Goal: Task Accomplishment & Management: Manage account settings

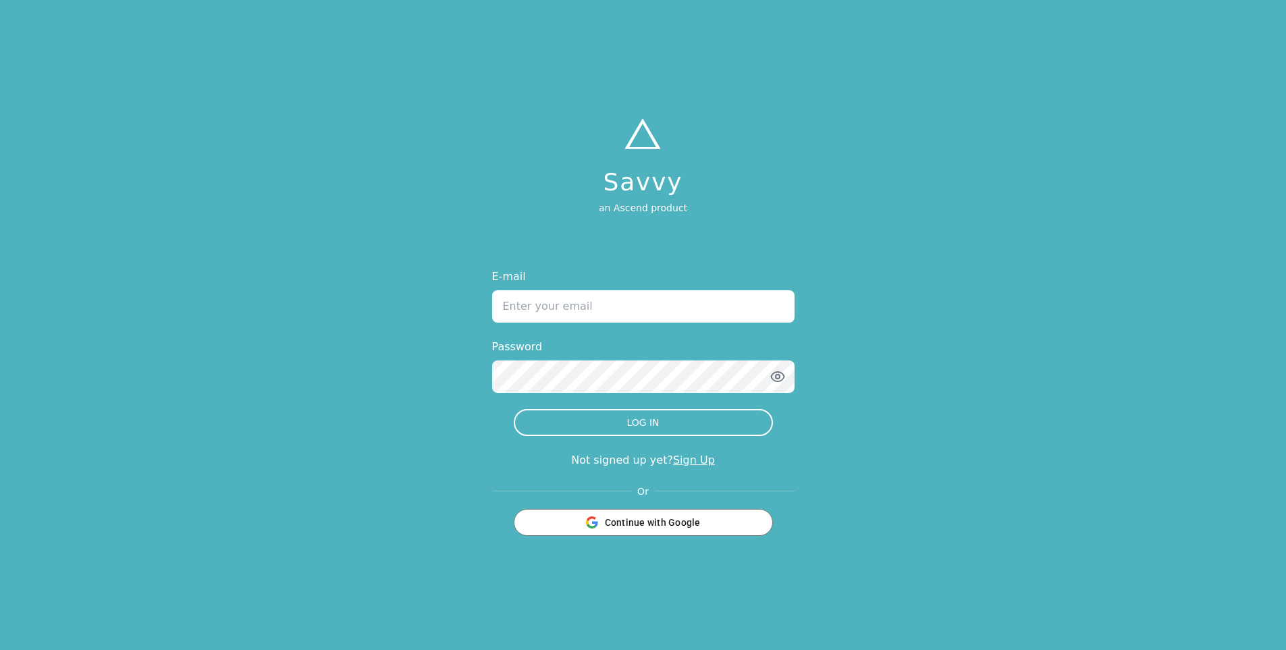
click at [585, 309] on input "E-mail" at bounding box center [643, 306] width 303 height 32
type input "[PERSON_NAME][EMAIL_ADDRESS][DOMAIN_NAME]"
click at [514, 409] on button "LOG IN" at bounding box center [643, 422] width 259 height 27
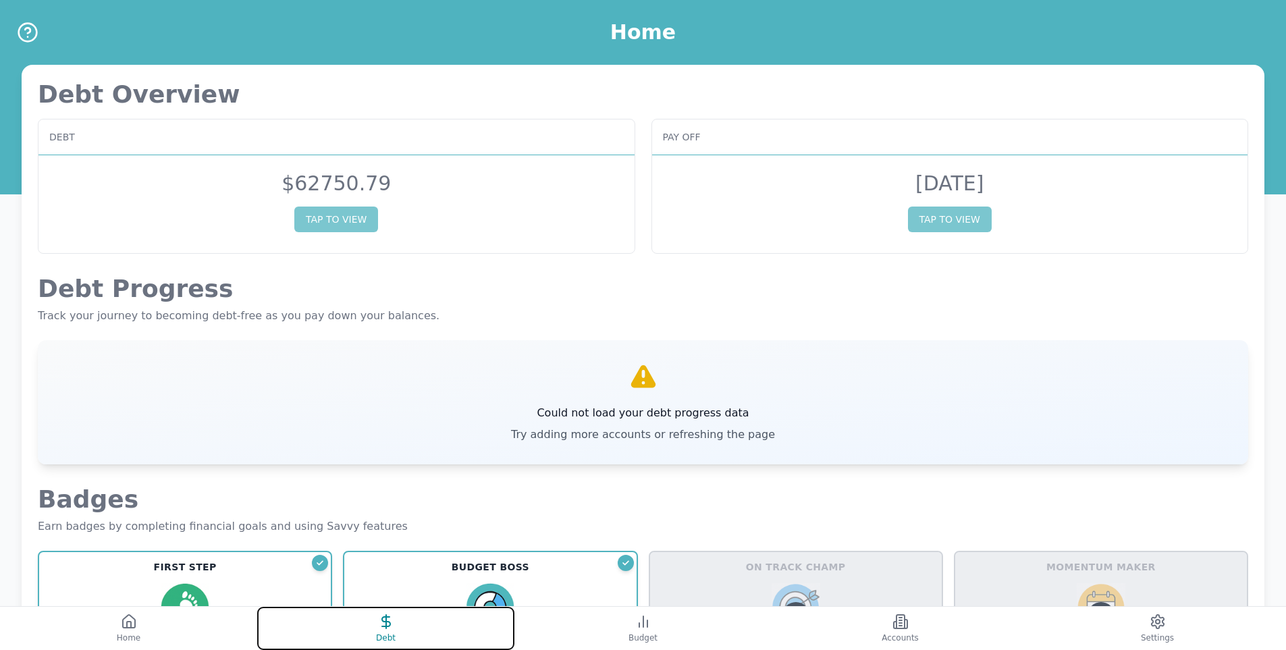
click at [358, 629] on button "Debt" at bounding box center [385, 628] width 257 height 43
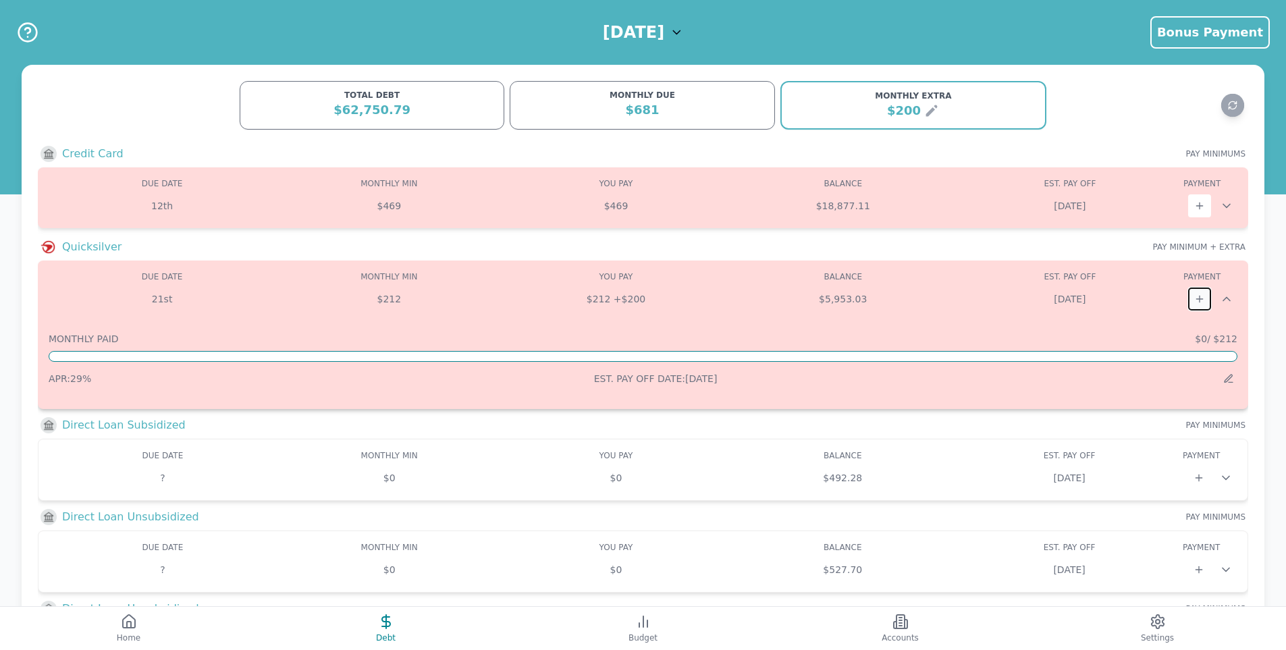
click at [1197, 296] on icon at bounding box center [1200, 299] width 11 height 11
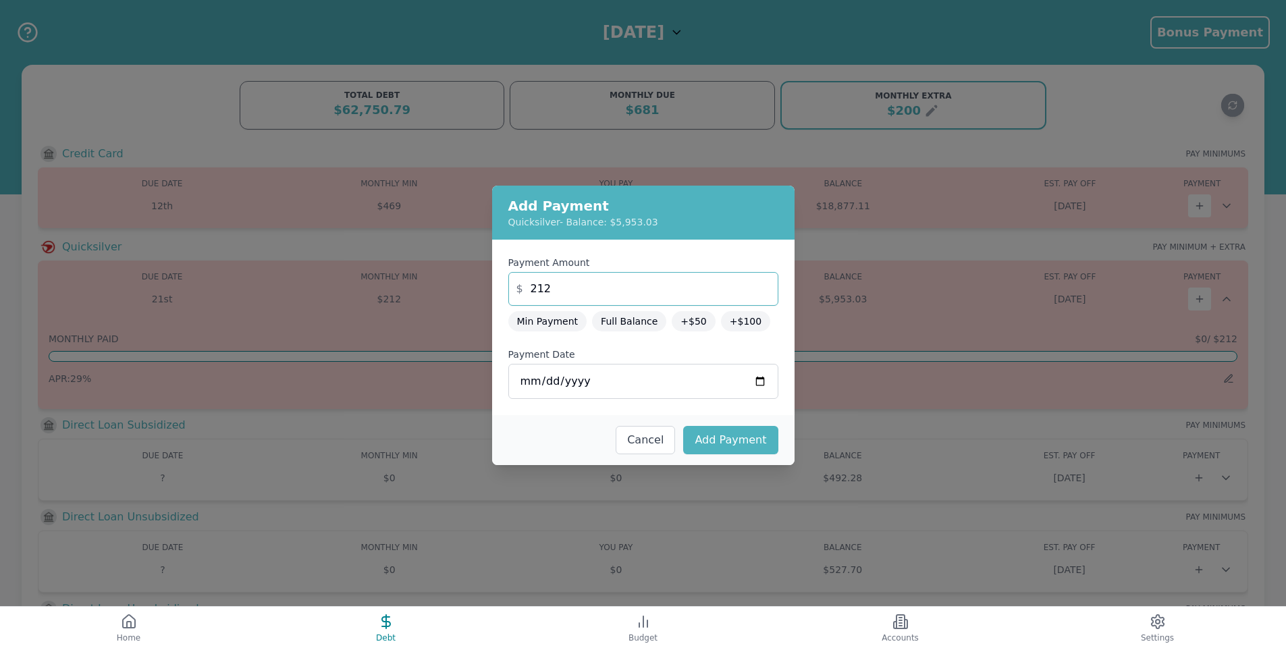
drag, startPoint x: 587, startPoint y: 288, endPoint x: 535, endPoint y: 288, distance: 52.0
click at [535, 288] on input "212" at bounding box center [643, 289] width 270 height 34
click at [644, 257] on label "Payment Amount" at bounding box center [643, 263] width 270 height 14
click at [644, 272] on input "238" at bounding box center [643, 289] width 270 height 34
click at [735, 445] on button "Add Payment" at bounding box center [730, 440] width 95 height 28
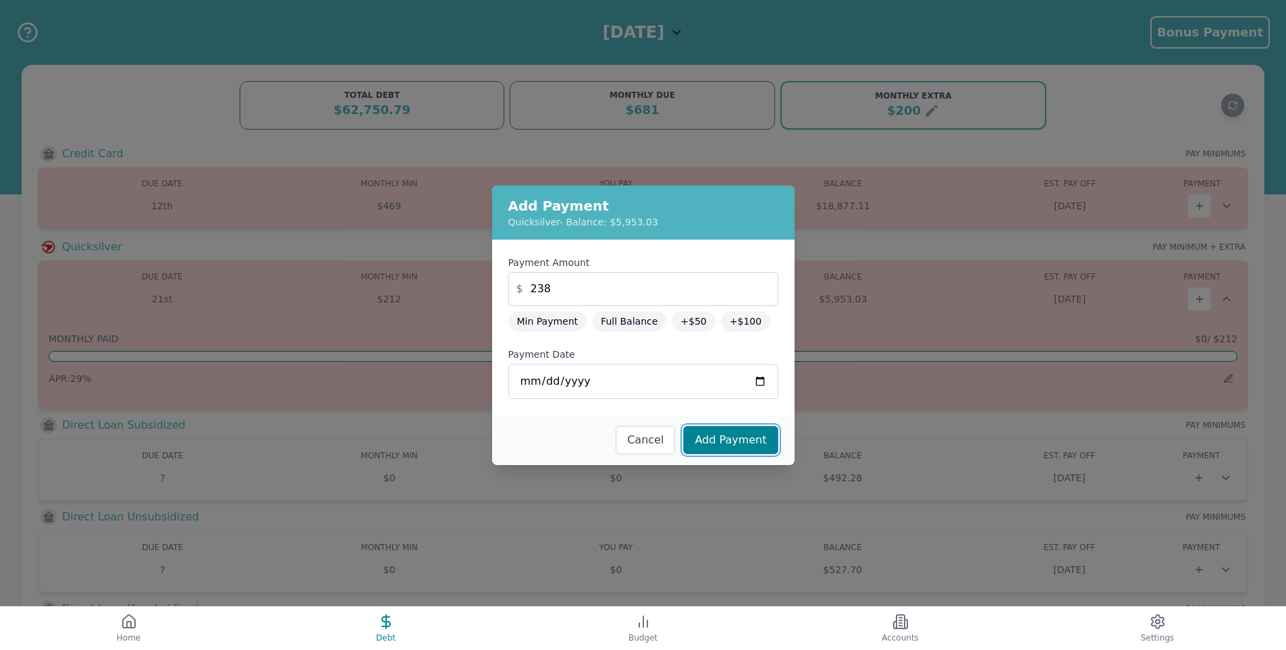
type input "212"
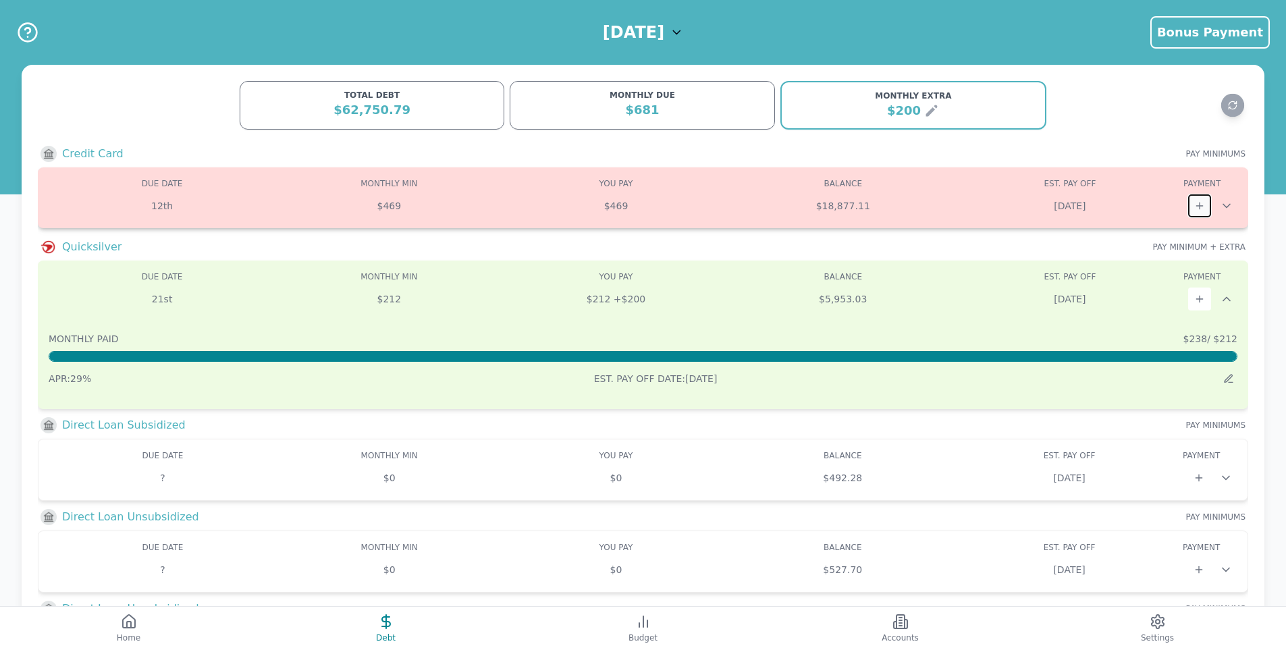
click at [1192, 206] on button at bounding box center [1199, 205] width 23 height 23
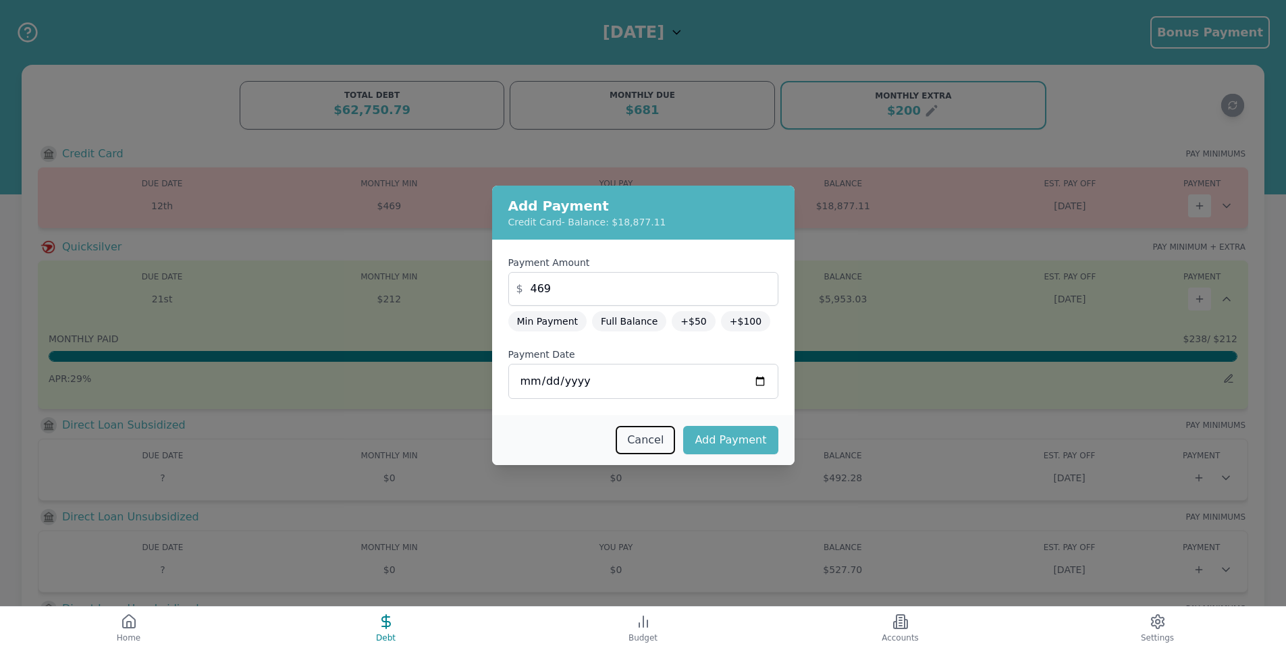
click at [666, 440] on button "Cancel" at bounding box center [645, 440] width 59 height 28
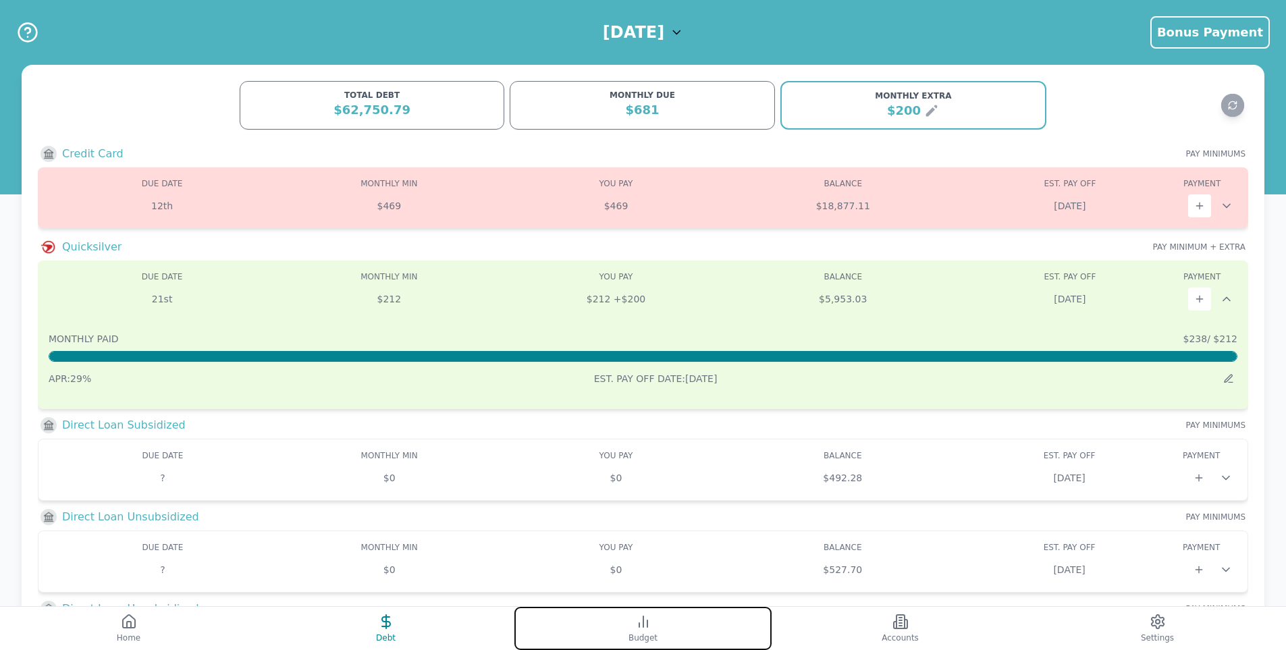
click at [658, 627] on button "Budget" at bounding box center [643, 628] width 257 height 43
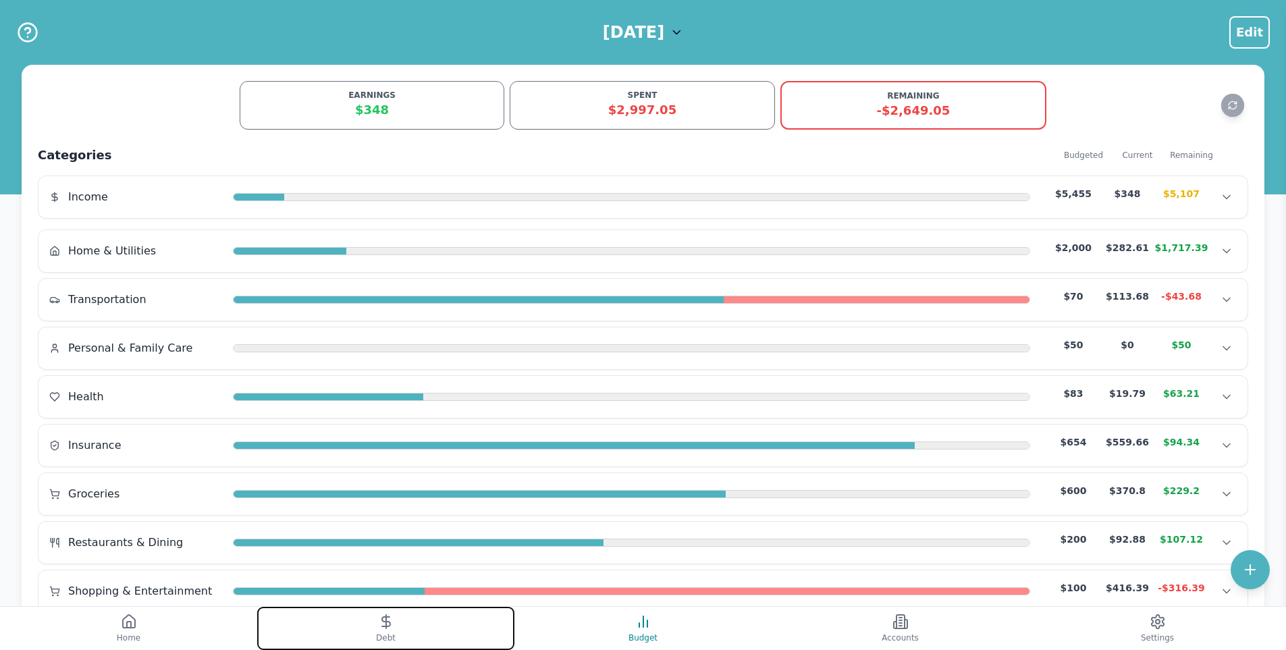
click at [382, 637] on span "Debt" at bounding box center [386, 638] width 20 height 11
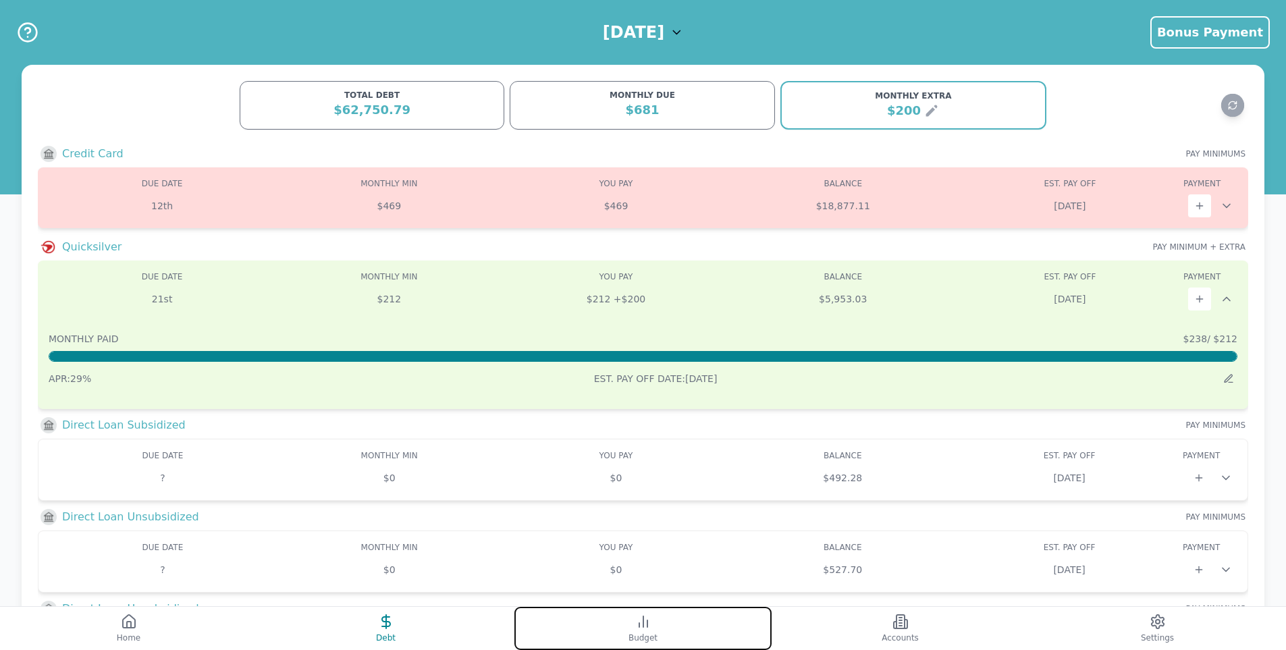
click at [617, 625] on button "Budget" at bounding box center [643, 628] width 257 height 43
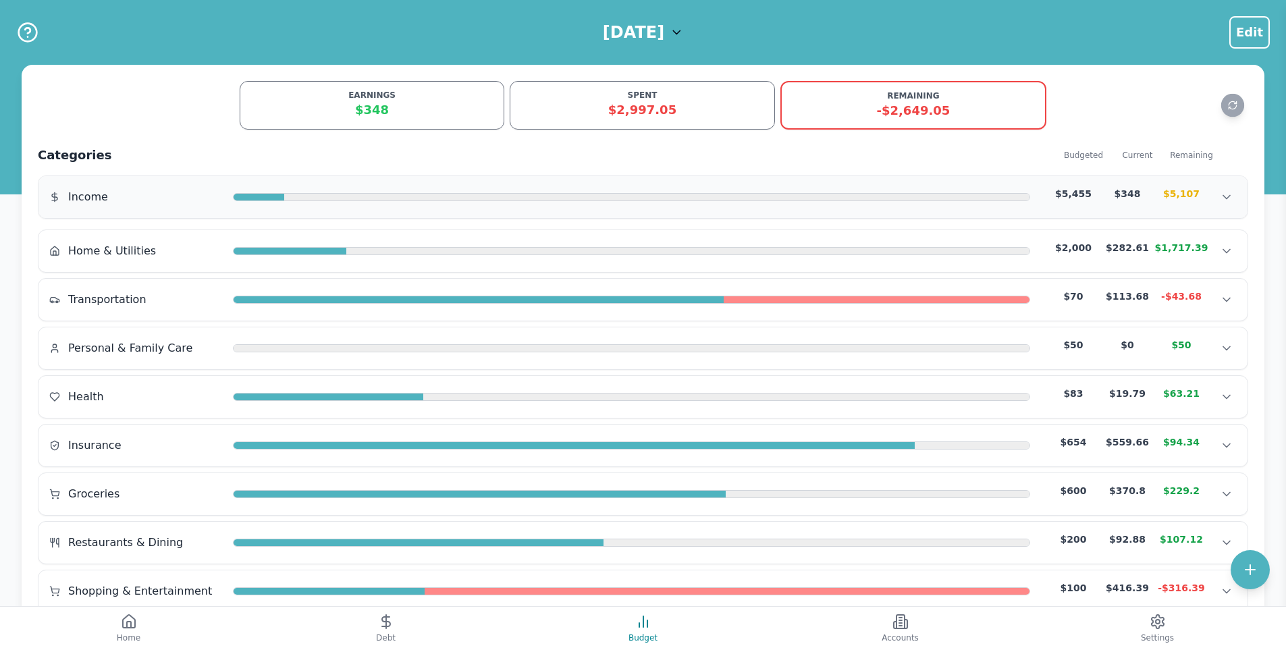
click at [953, 194] on div at bounding box center [656, 198] width 745 height 8
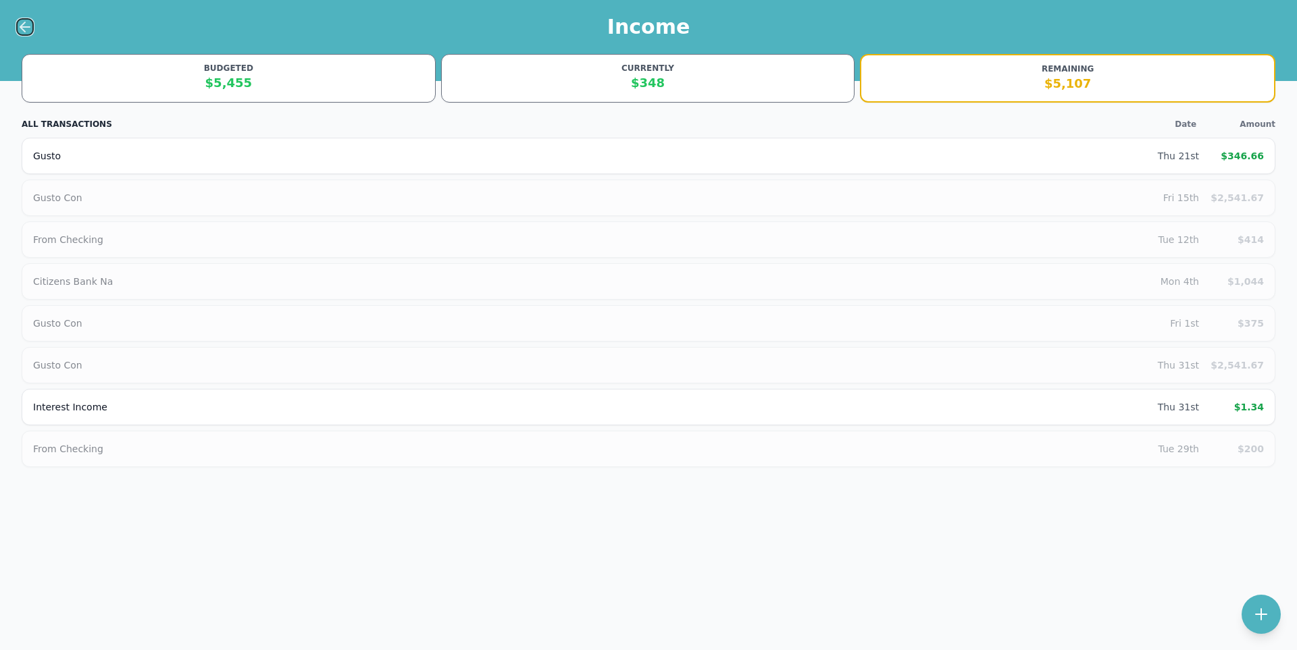
click at [22, 27] on icon at bounding box center [24, 27] width 9 height 0
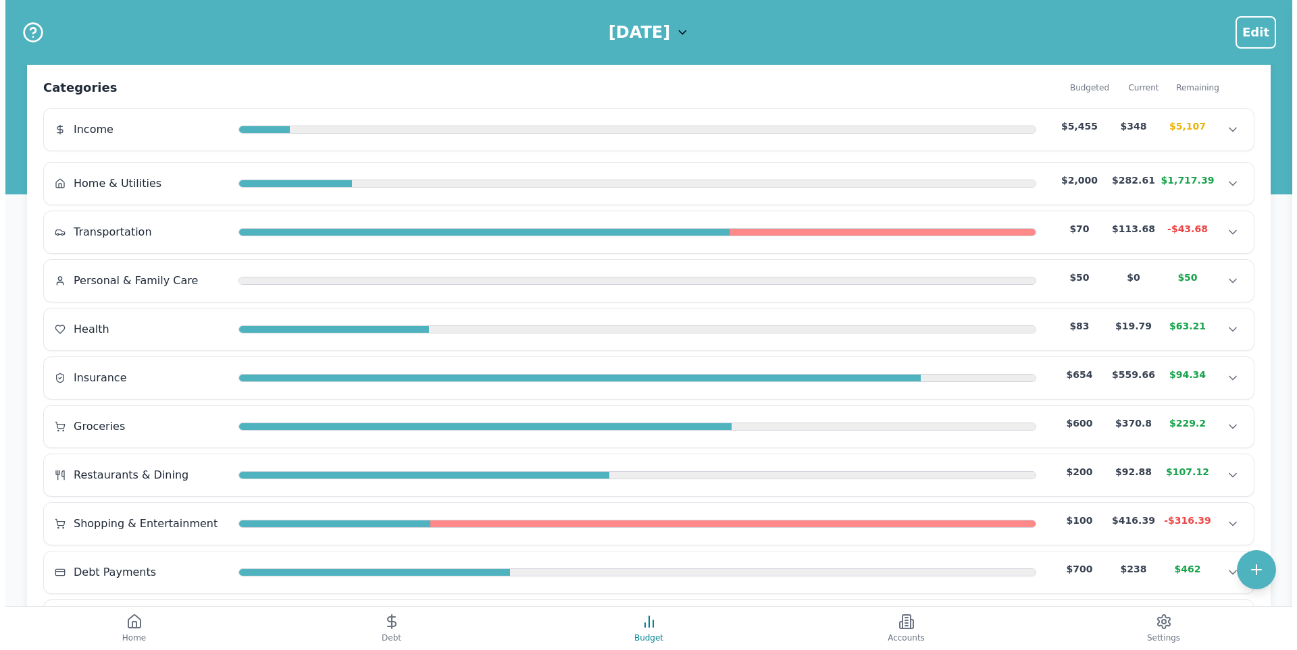
scroll to position [405, 0]
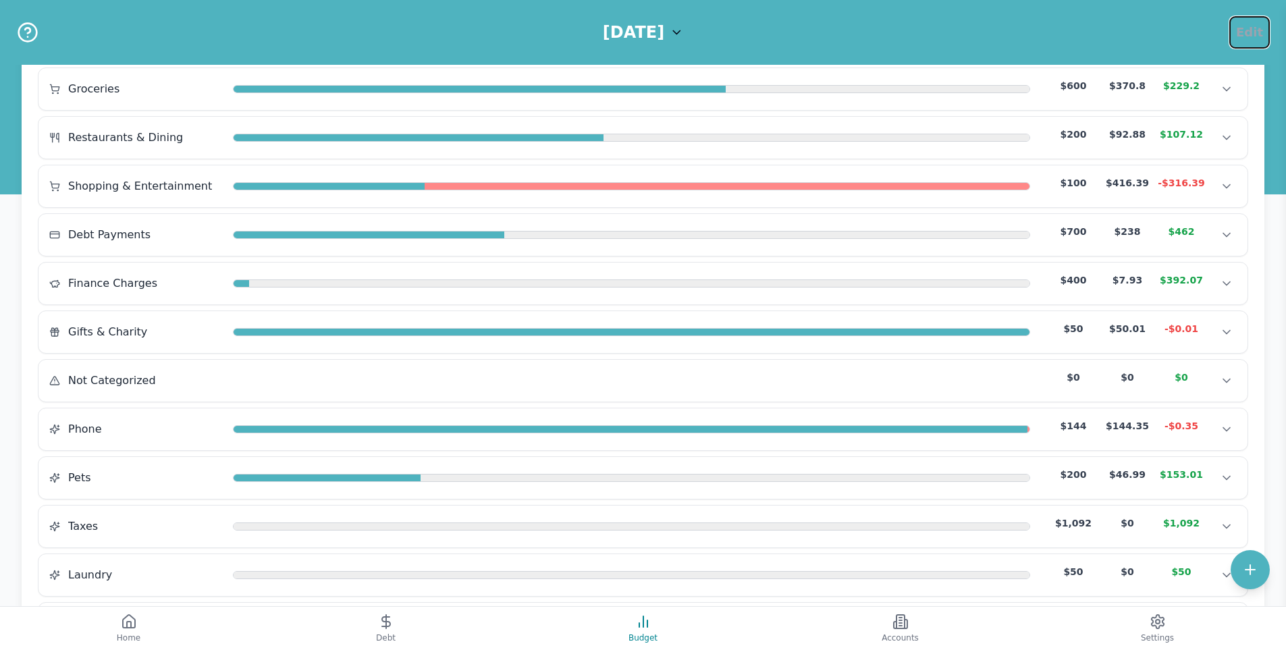
click at [1249, 26] on span "Edit" at bounding box center [1249, 32] width 27 height 19
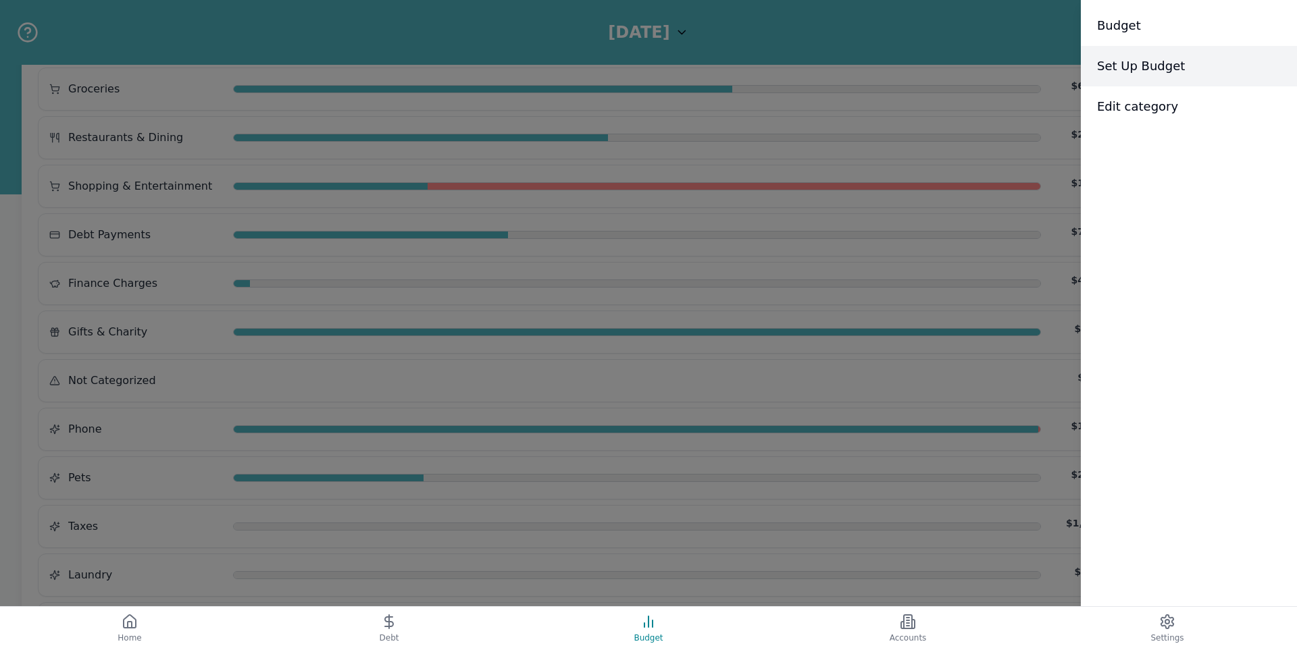
click at [1144, 61] on span "Set Up Budget" at bounding box center [1141, 66] width 88 height 19
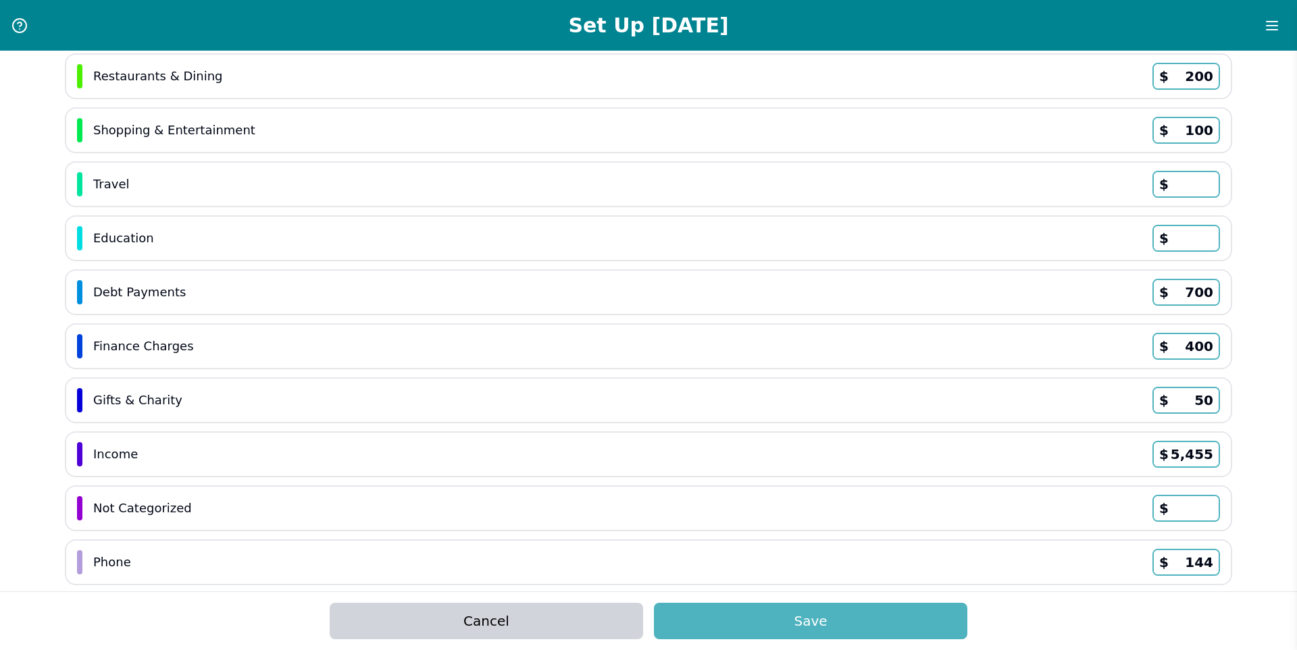
scroll to position [608, 0]
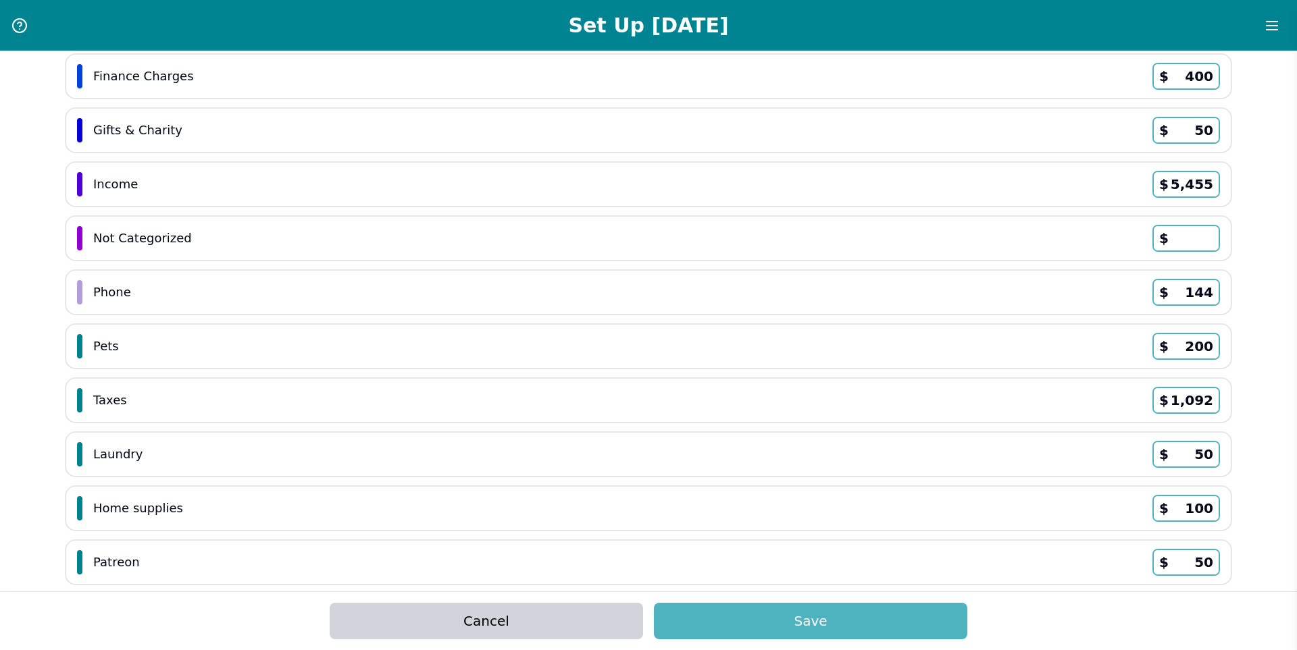
click at [1197, 292] on input "144" at bounding box center [1185, 292] width 65 height 24
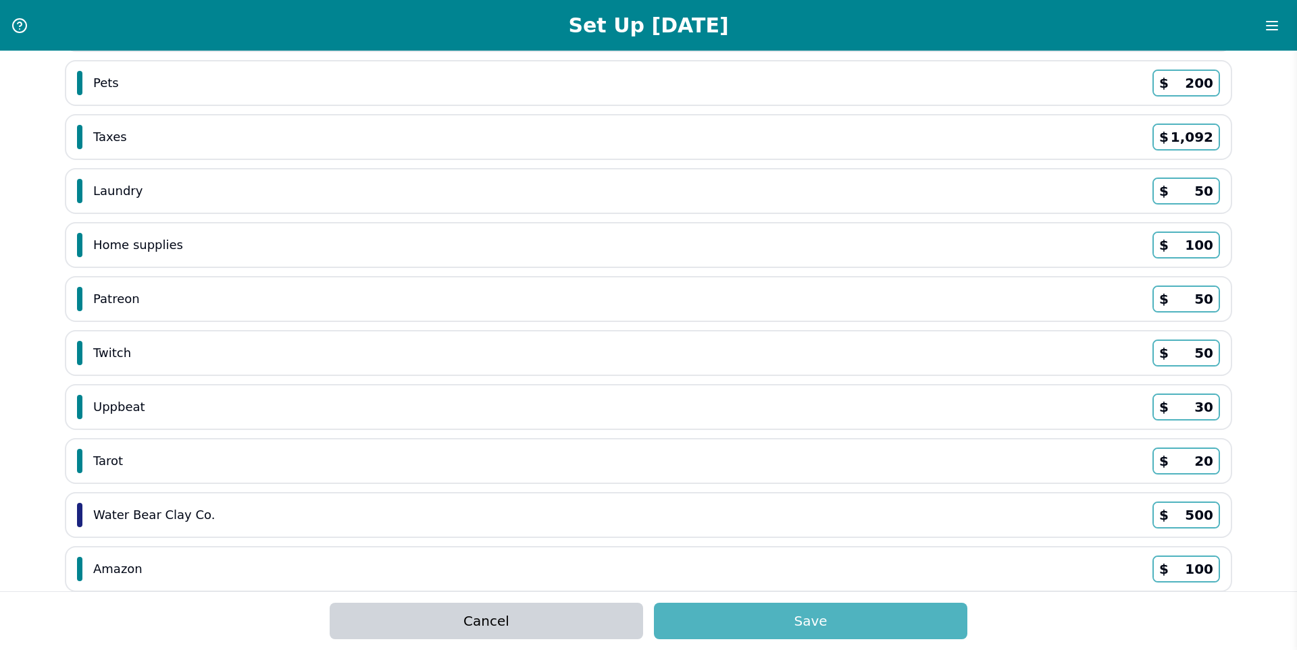
scroll to position [943, 0]
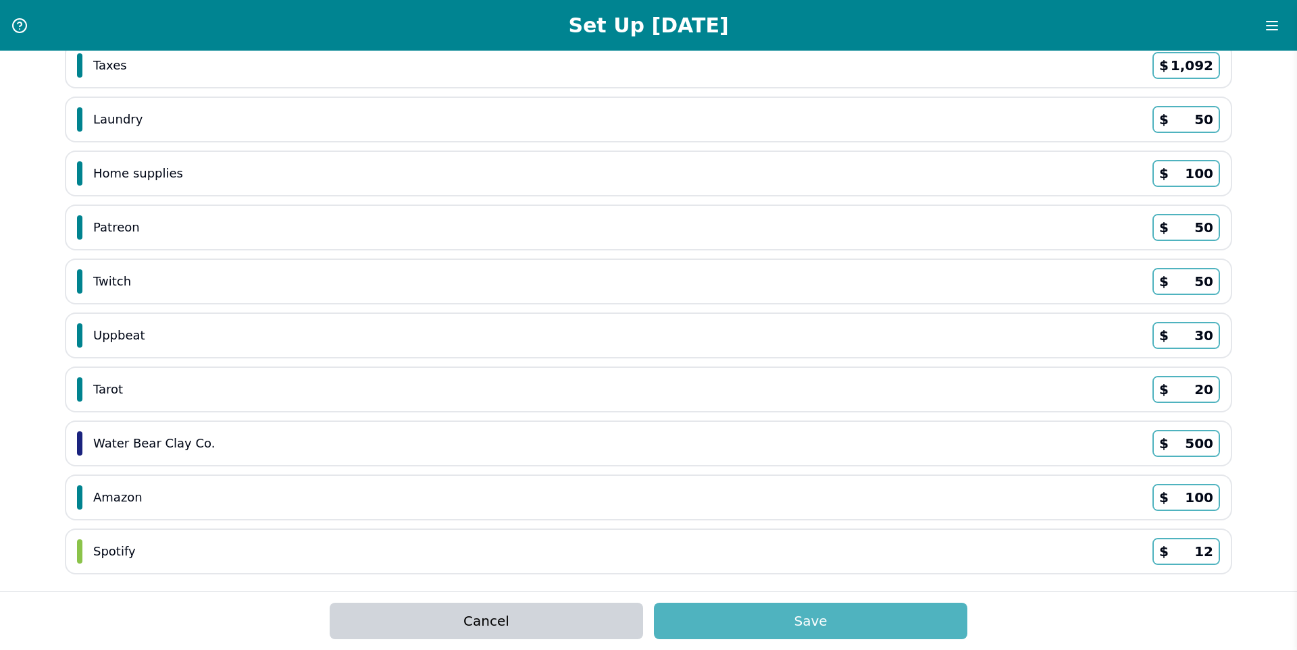
type input "145"
drag, startPoint x: 1187, startPoint y: 337, endPoint x: 1203, endPoint y: 337, distance: 15.5
click at [1203, 337] on input "30" at bounding box center [1185, 335] width 65 height 24
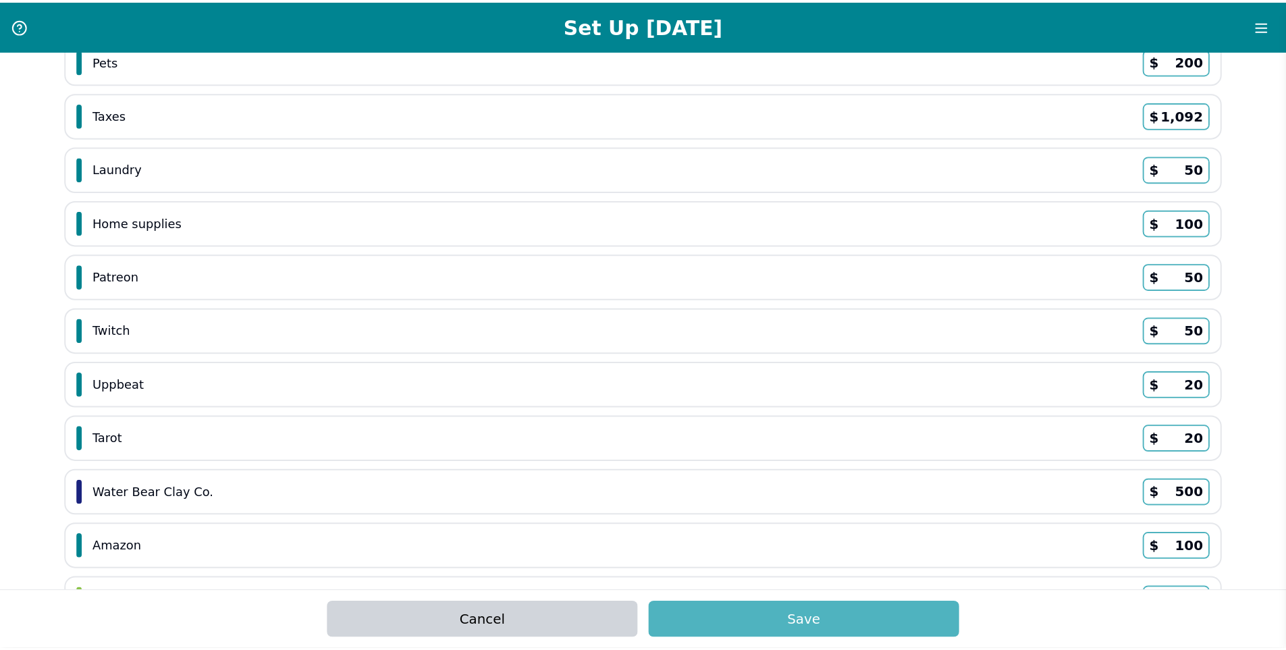
scroll to position [808, 0]
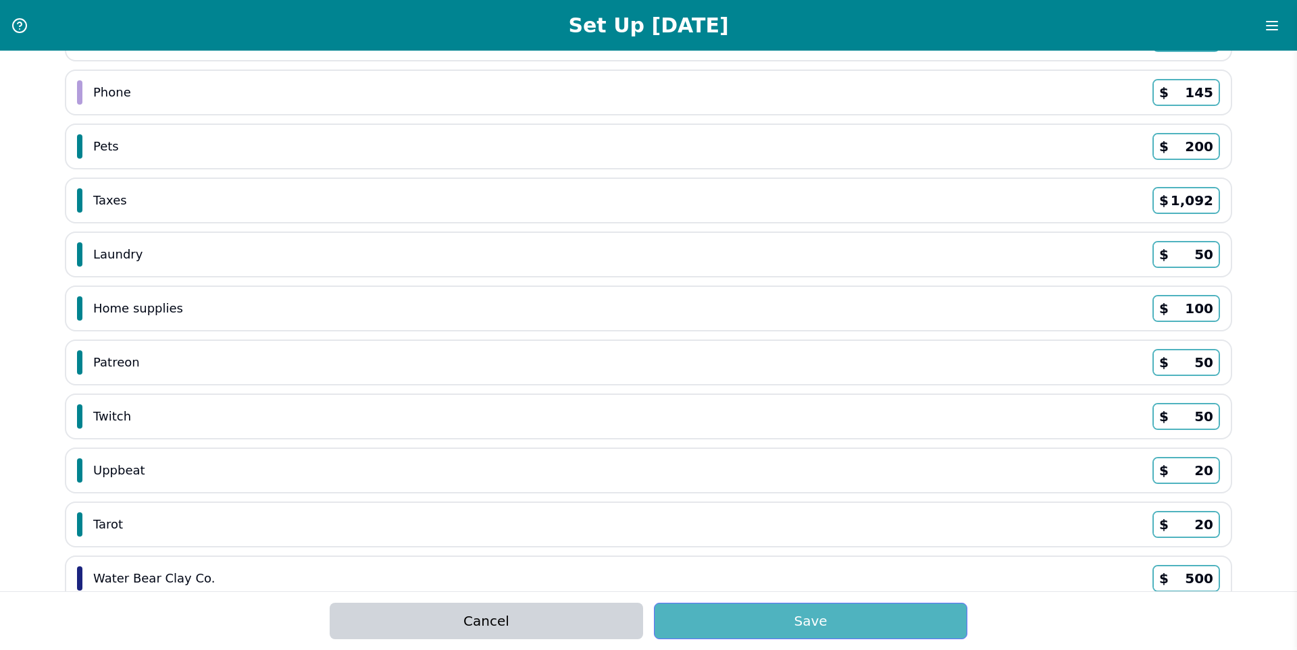
type input "20"
click at [777, 637] on button "Save" at bounding box center [810, 621] width 313 height 36
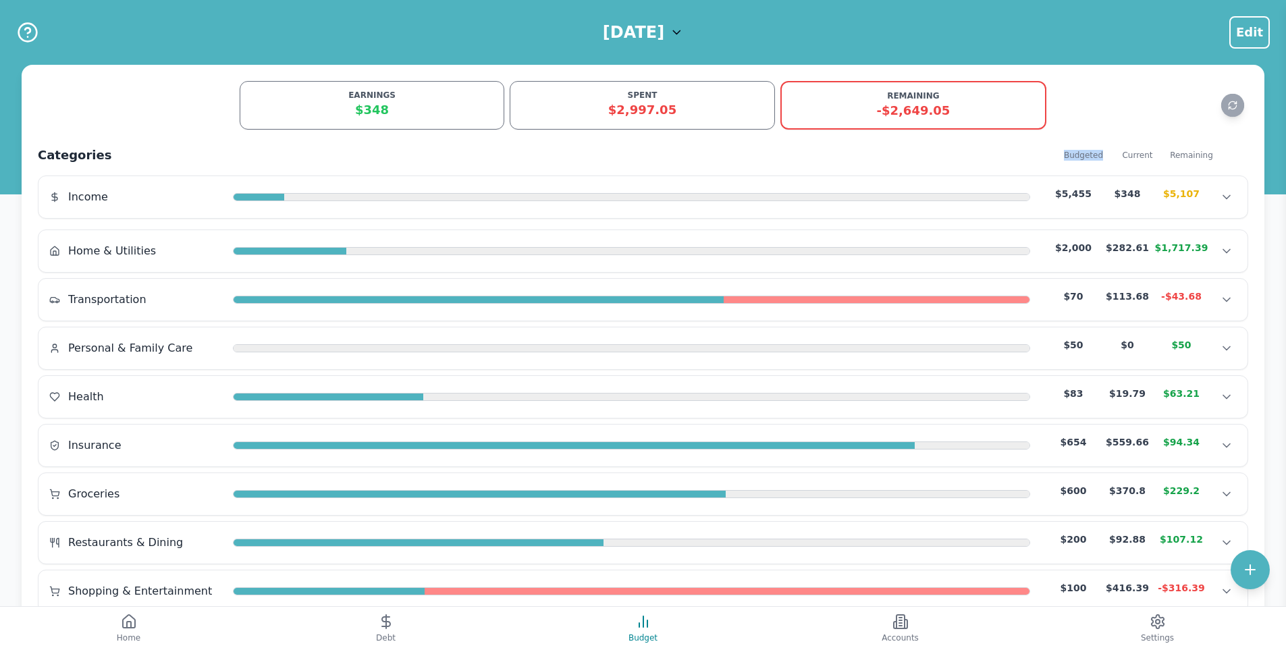
drag, startPoint x: 1066, startPoint y: 157, endPoint x: 1103, endPoint y: 154, distance: 36.6
click at [1103, 154] on div "Budgeted" at bounding box center [1084, 155] width 54 height 11
drag, startPoint x: 1079, startPoint y: 166, endPoint x: 1086, endPoint y: 154, distance: 13.9
copy div "Budgeted"
click at [176, 639] on button "Home" at bounding box center [128, 628] width 257 height 43
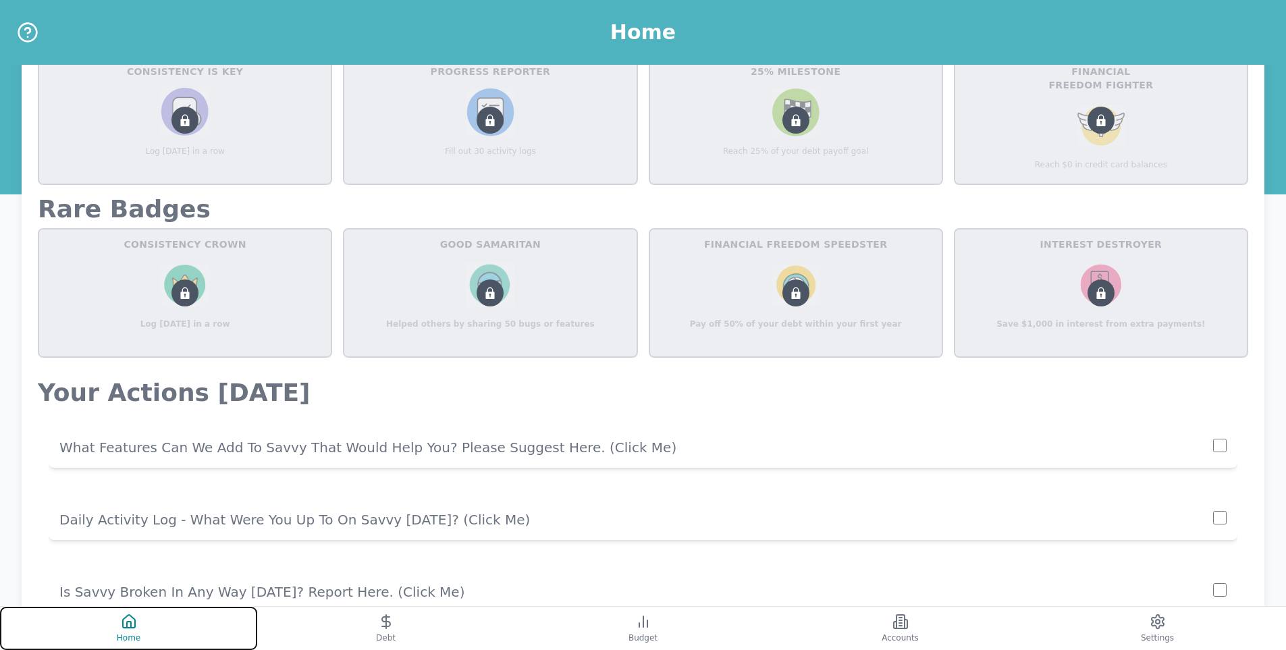
scroll to position [706, 0]
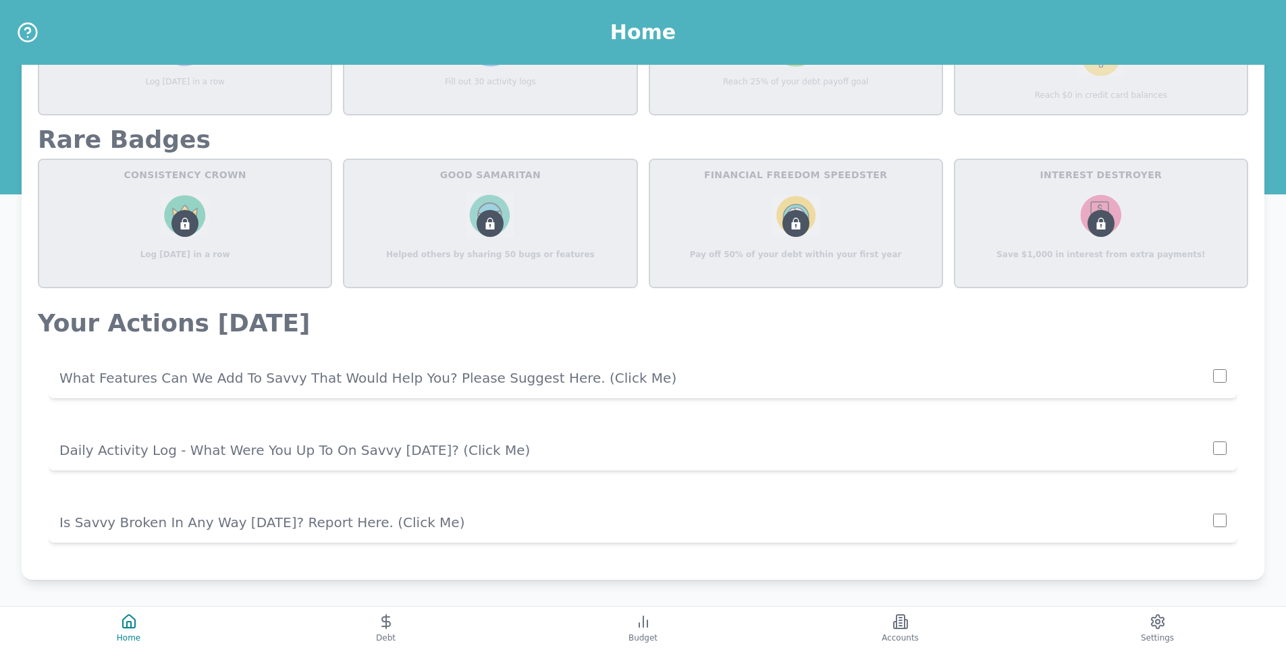
click at [230, 381] on p "What Features Can We Add To Savvy That Would Help You? Please Suggest Here. (cl…" at bounding box center [636, 378] width 1154 height 19
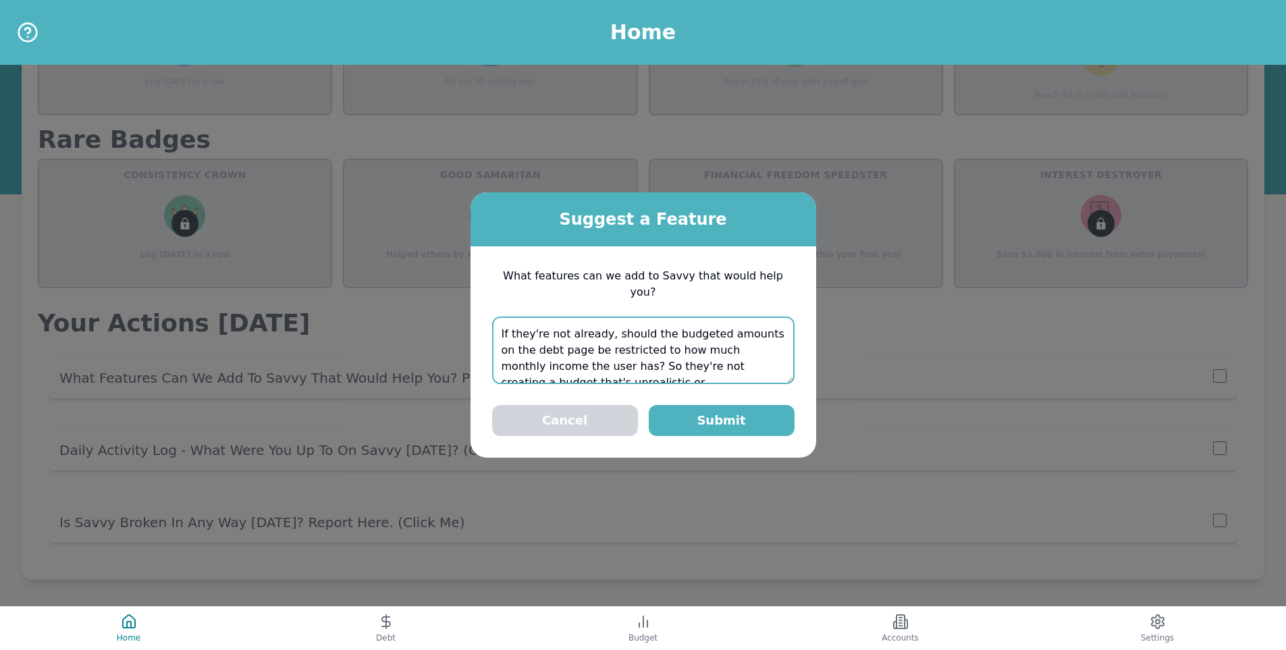
scroll to position [7, 0]
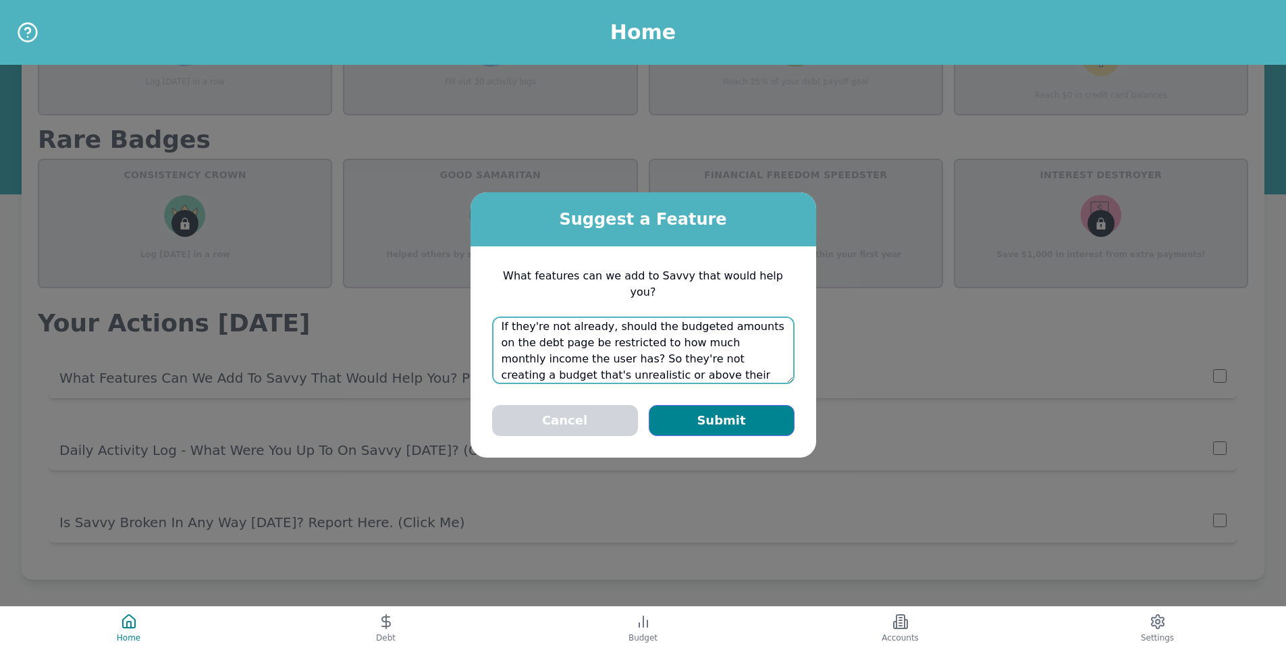
type textarea "If they're not already, should the budgeted amounts on the debt page be restric…"
click at [704, 417] on button "Submit" at bounding box center [722, 420] width 146 height 31
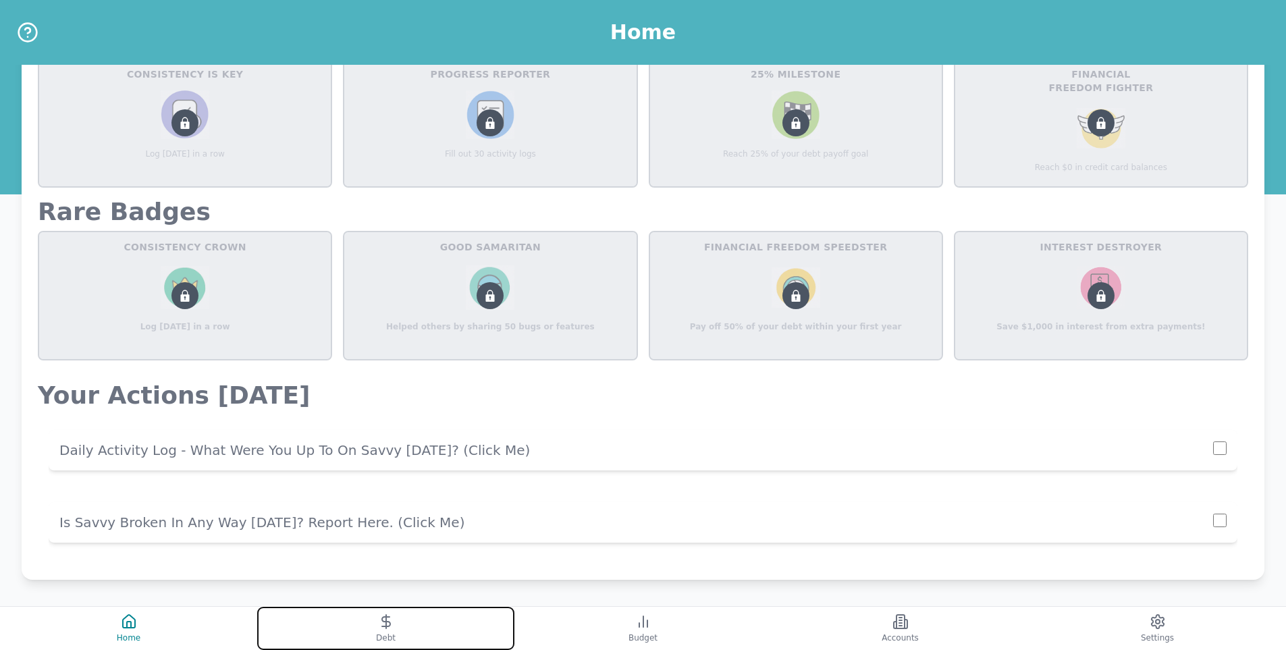
click at [421, 631] on button "Debt" at bounding box center [385, 628] width 257 height 43
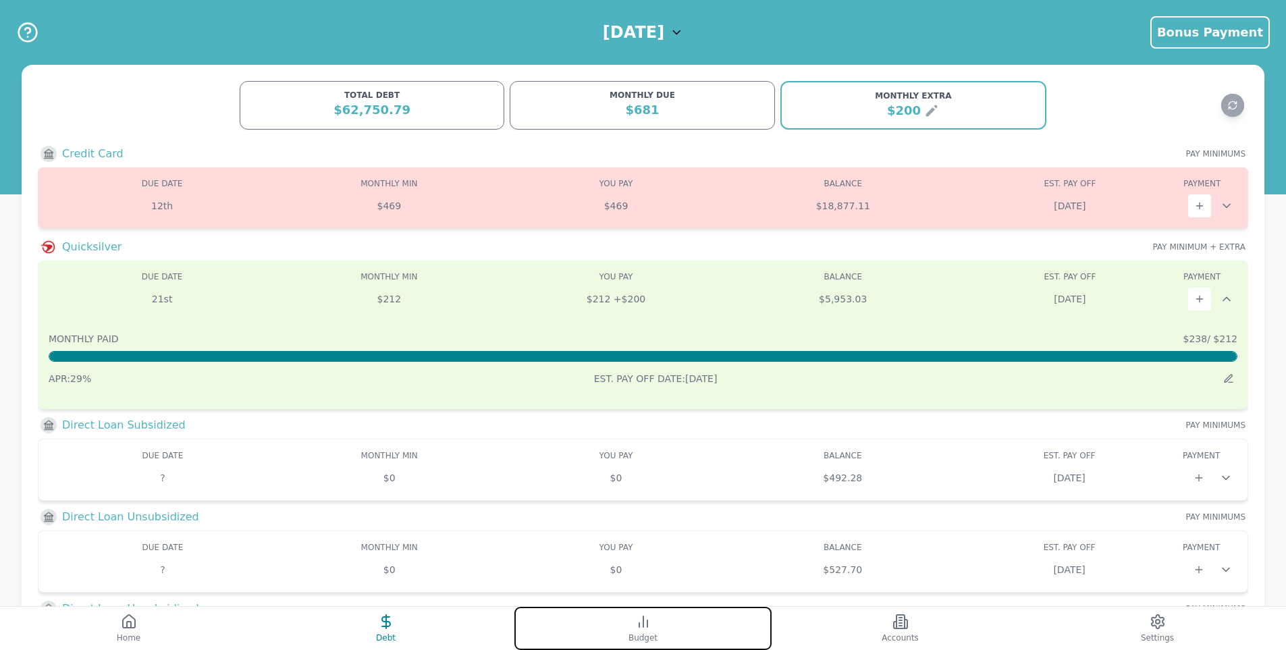
click at [653, 633] on span "Budget" at bounding box center [643, 638] width 29 height 11
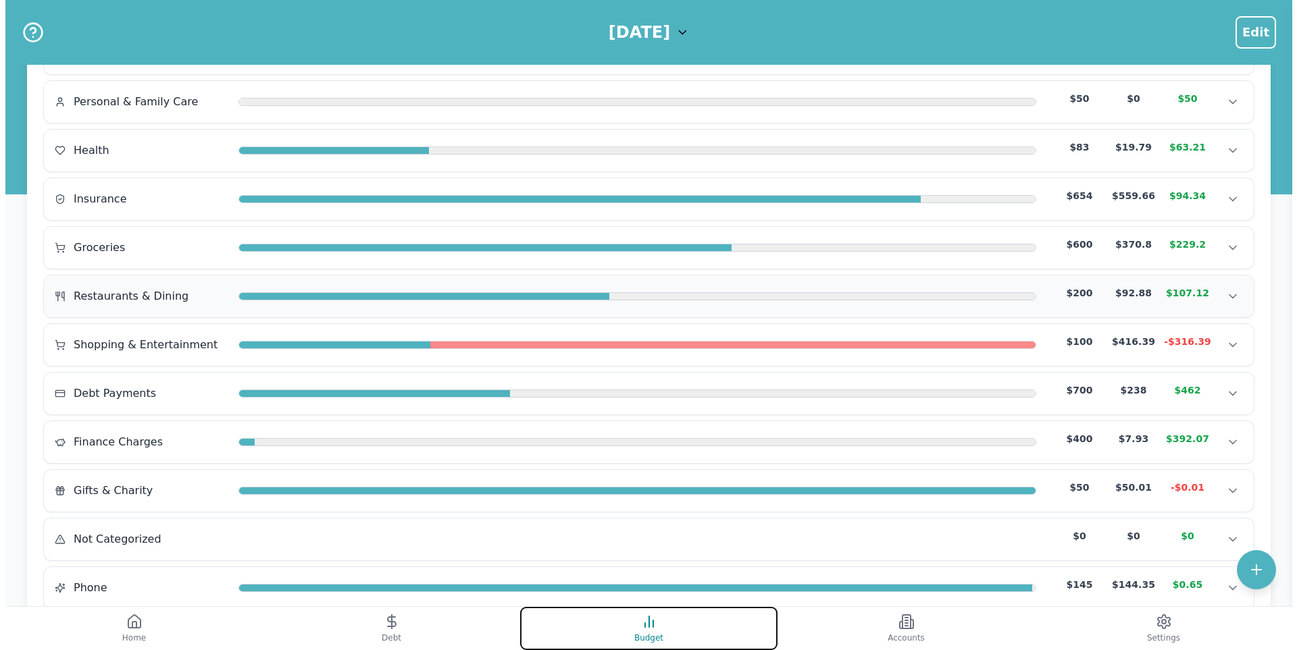
scroll to position [270, 0]
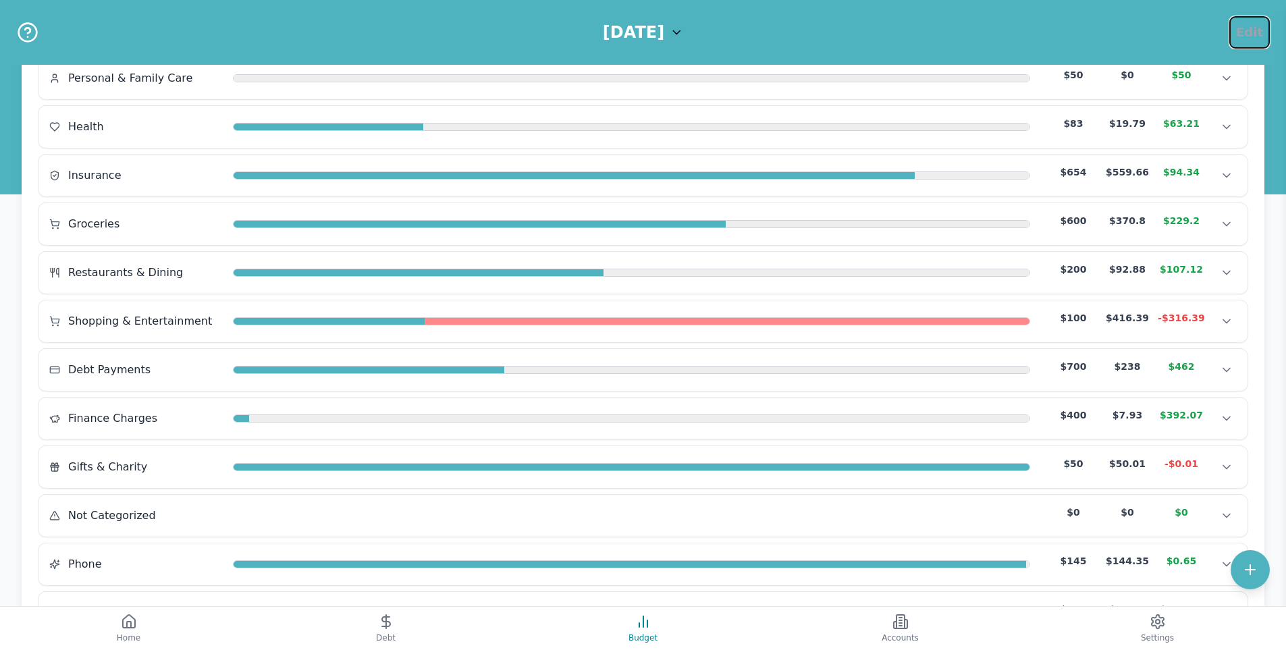
click at [1260, 30] on span "Edit" at bounding box center [1249, 32] width 27 height 19
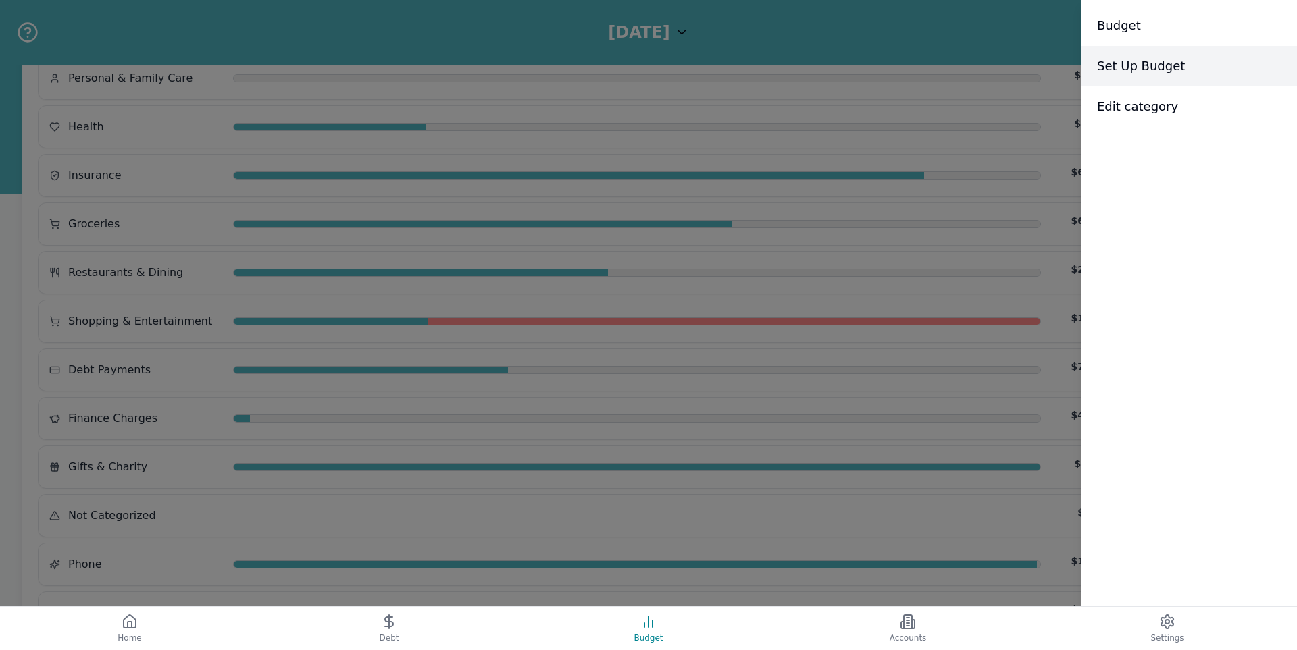
click at [1148, 62] on span "Set Up Budget" at bounding box center [1141, 66] width 88 height 19
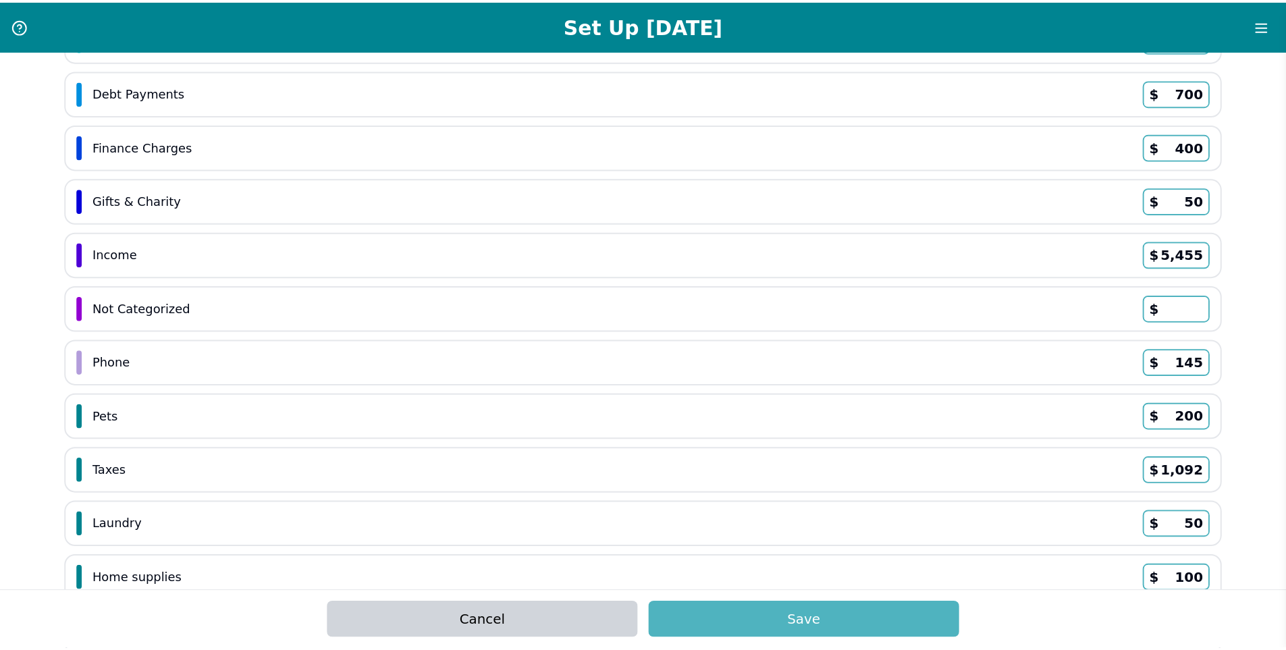
scroll to position [335, 0]
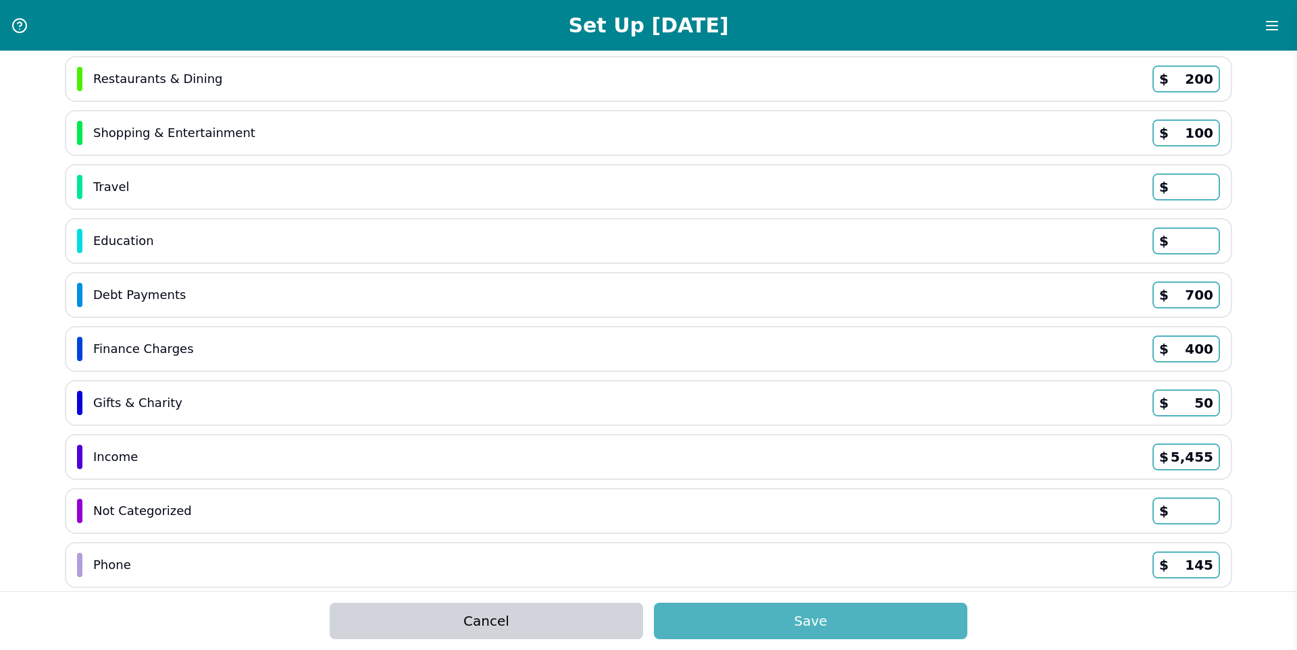
drag, startPoint x: 1207, startPoint y: 406, endPoint x: 1195, endPoint y: 399, distance: 13.3
click at [1195, 399] on input "50" at bounding box center [1185, 403] width 65 height 24
type input "55"
click at [820, 614] on button "Save" at bounding box center [810, 621] width 313 height 36
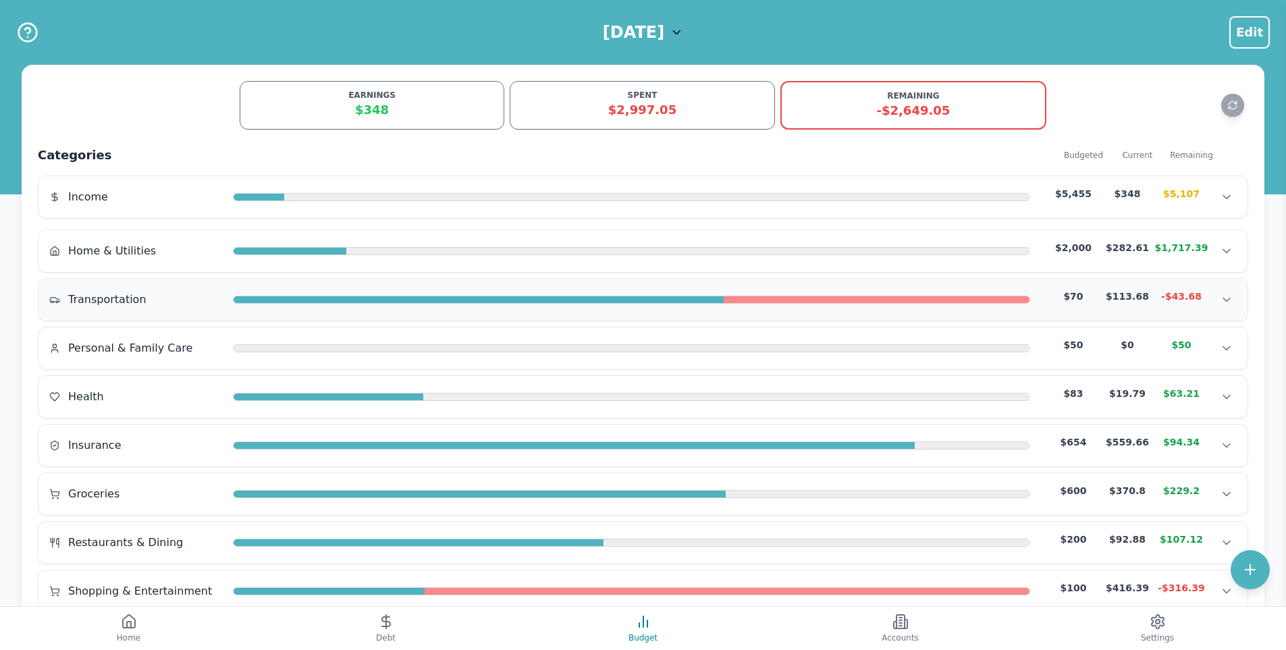
click at [1101, 303] on div "$113.68" at bounding box center [1128, 297] width 54 height 14
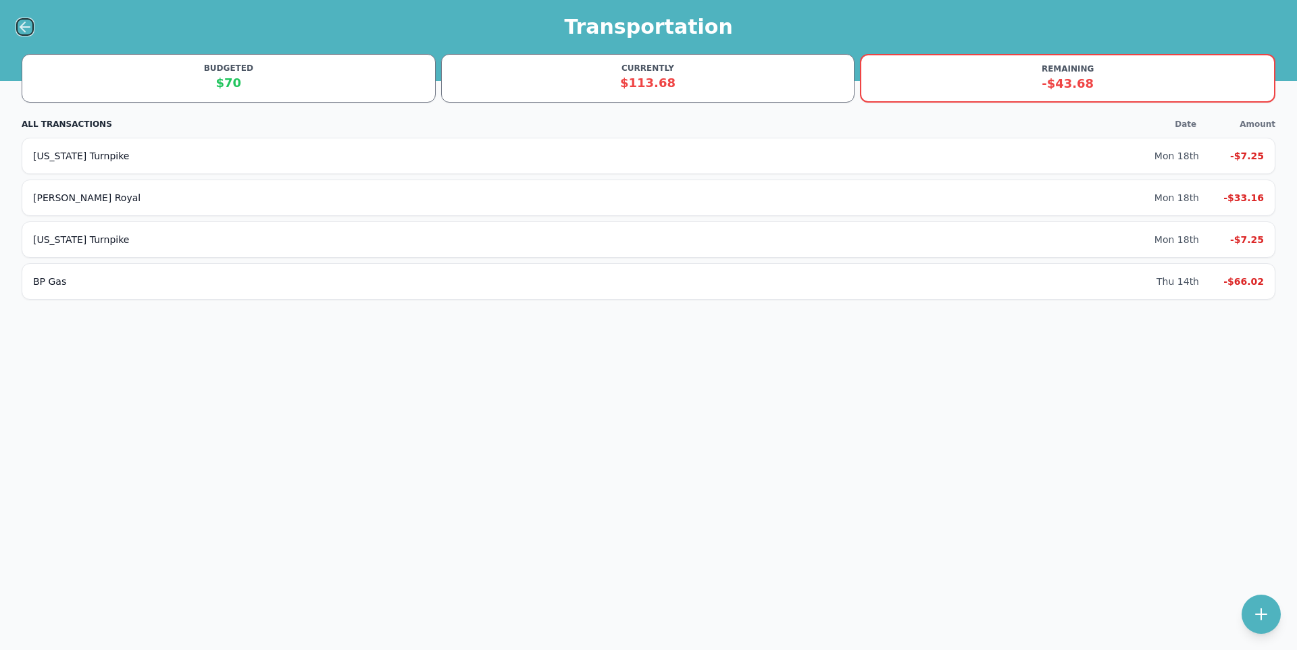
click at [22, 28] on icon at bounding box center [22, 26] width 5 height 9
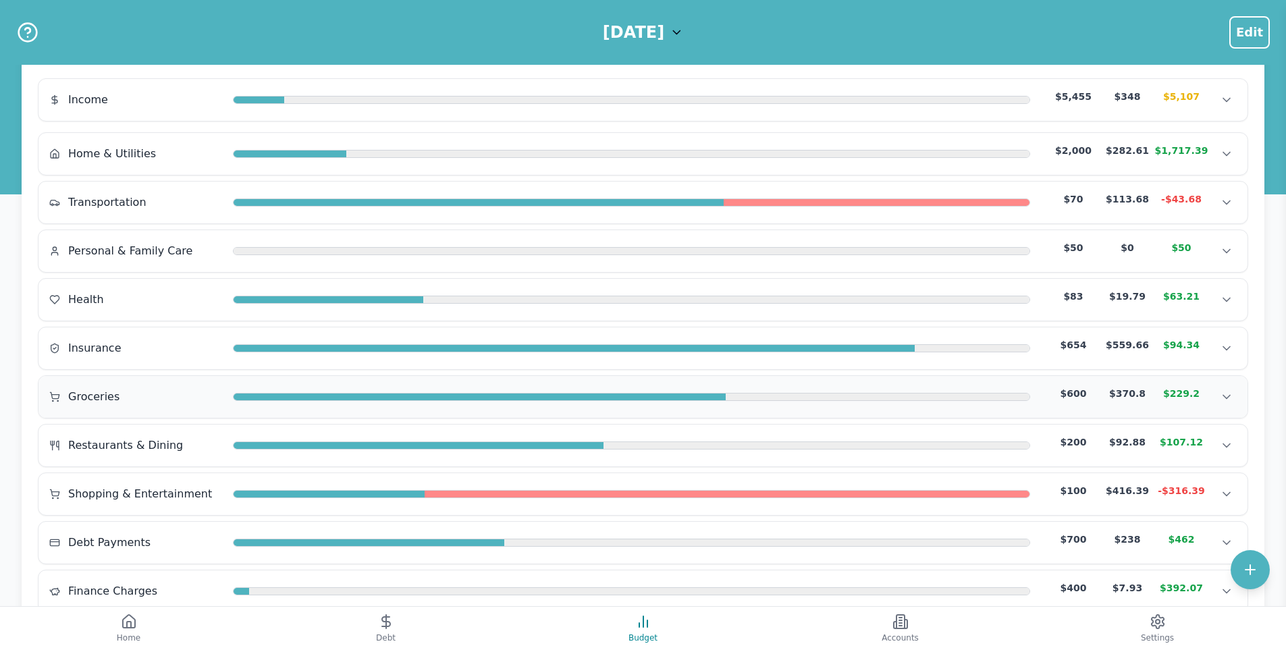
scroll to position [203, 0]
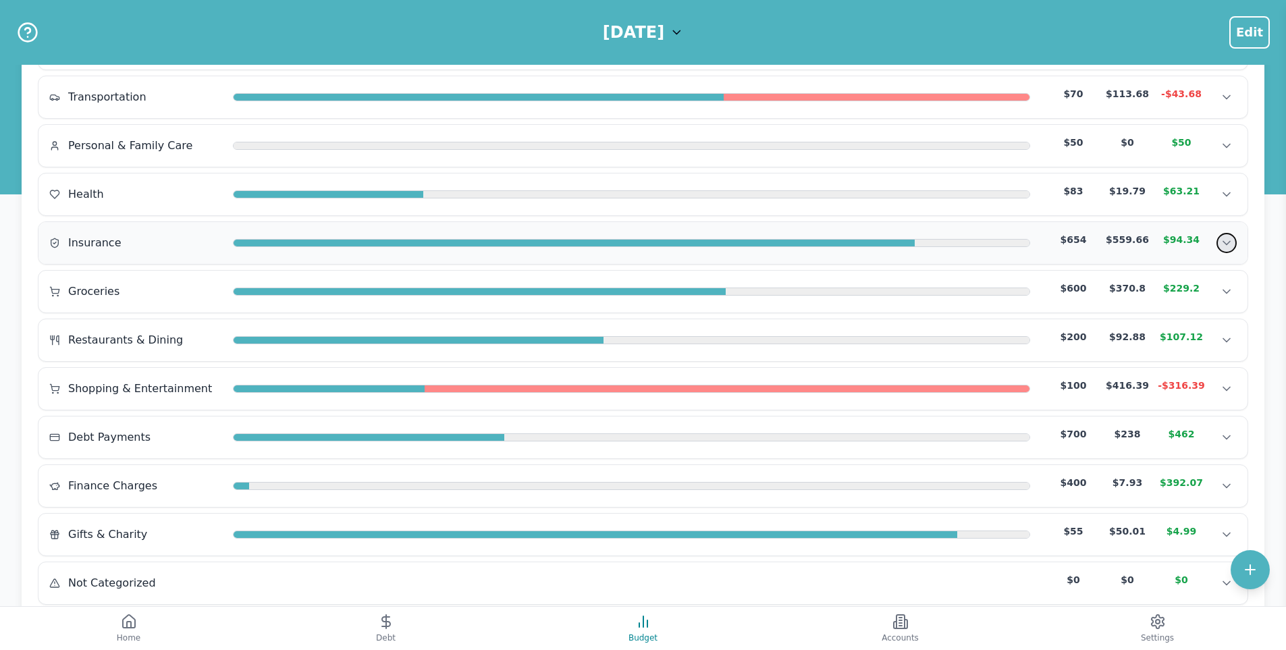
click at [1226, 244] on icon "Show transactions" at bounding box center [1227, 243] width 14 height 14
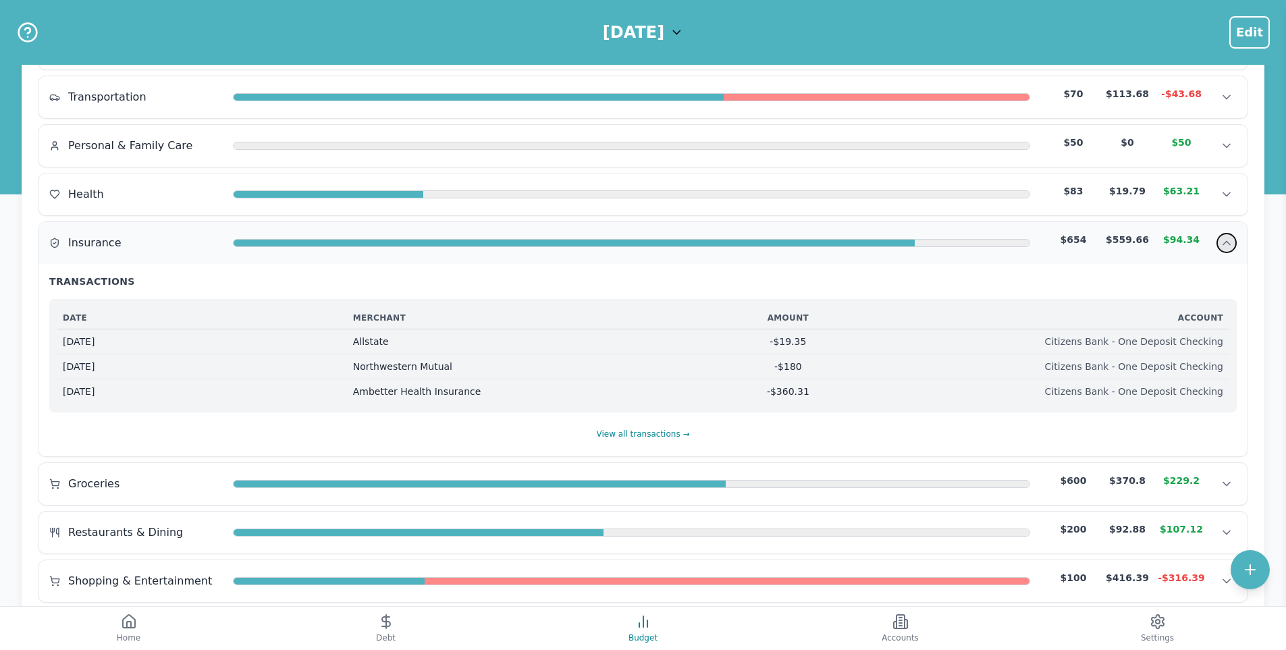
click at [1226, 244] on icon "Hide transactions" at bounding box center [1227, 243] width 14 height 14
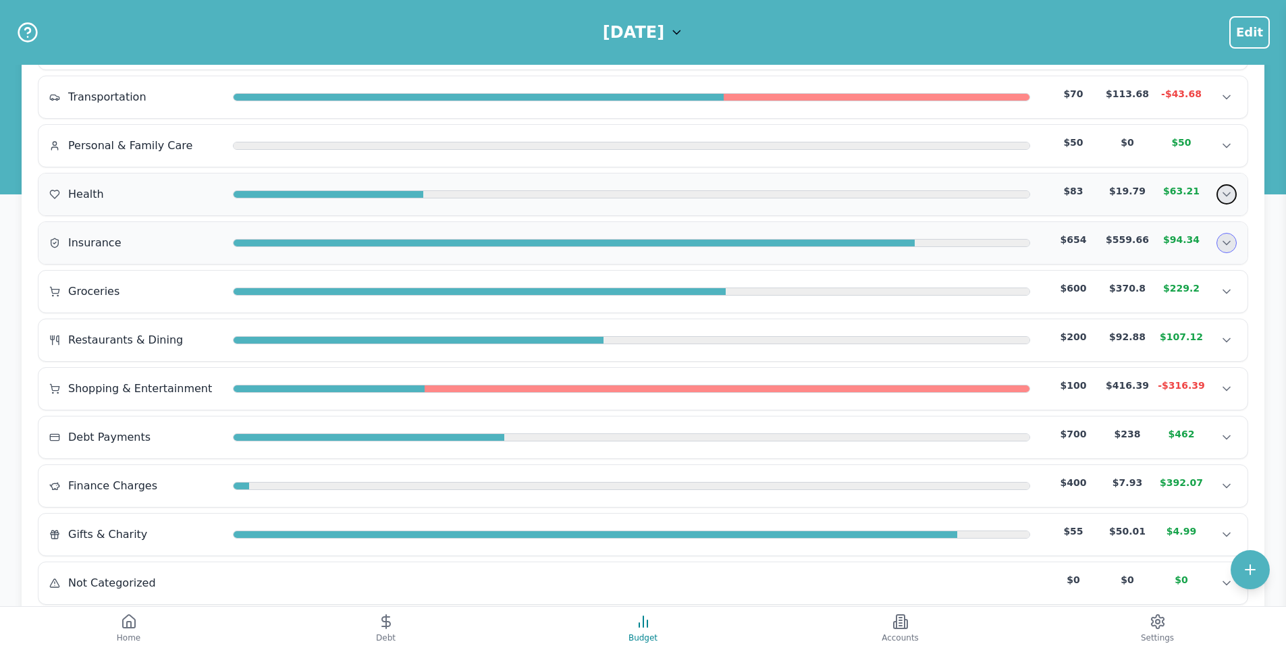
click at [1226, 196] on icon "Show transactions" at bounding box center [1227, 195] width 14 height 14
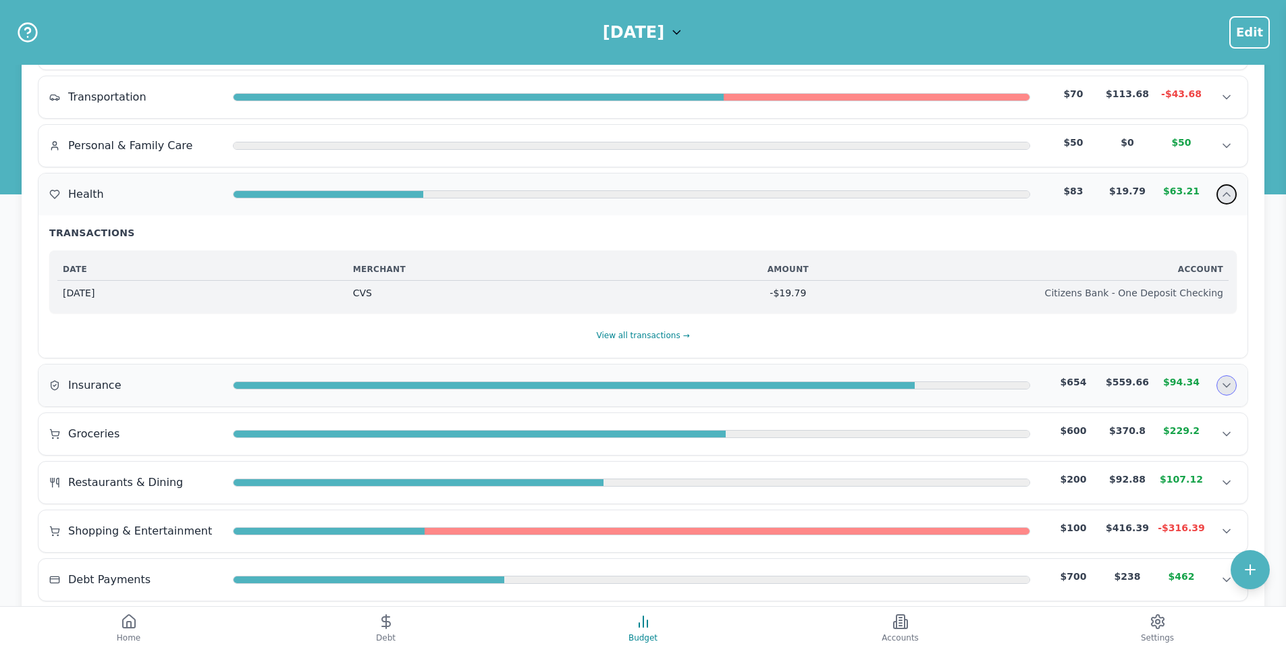
click at [1226, 197] on icon "Hide transactions" at bounding box center [1227, 195] width 14 height 14
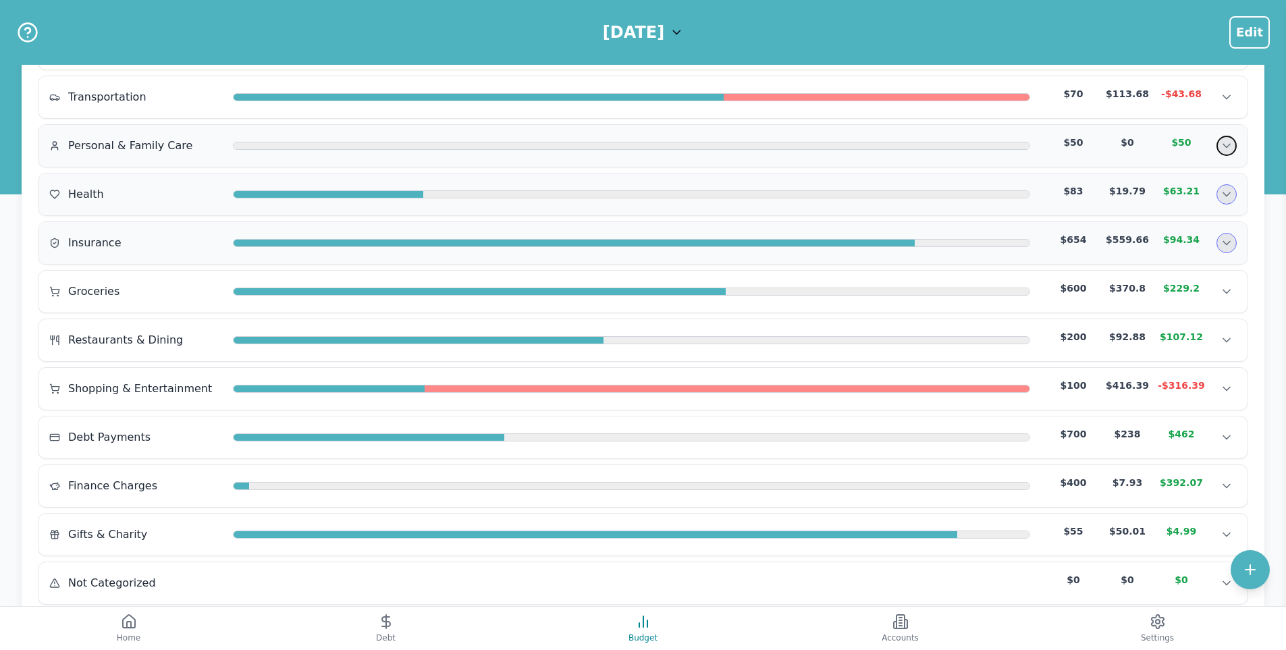
click at [1233, 142] on icon "Show transactions" at bounding box center [1227, 146] width 14 height 14
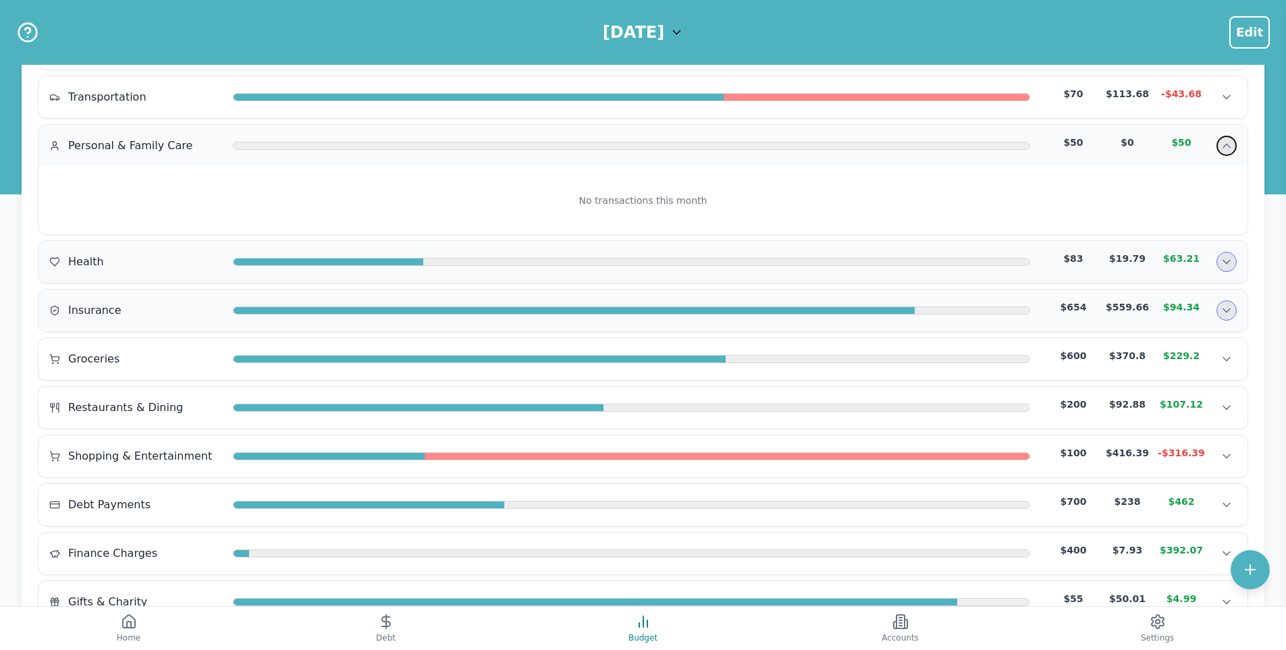
click at [1232, 144] on icon "Hide transactions" at bounding box center [1227, 146] width 14 height 14
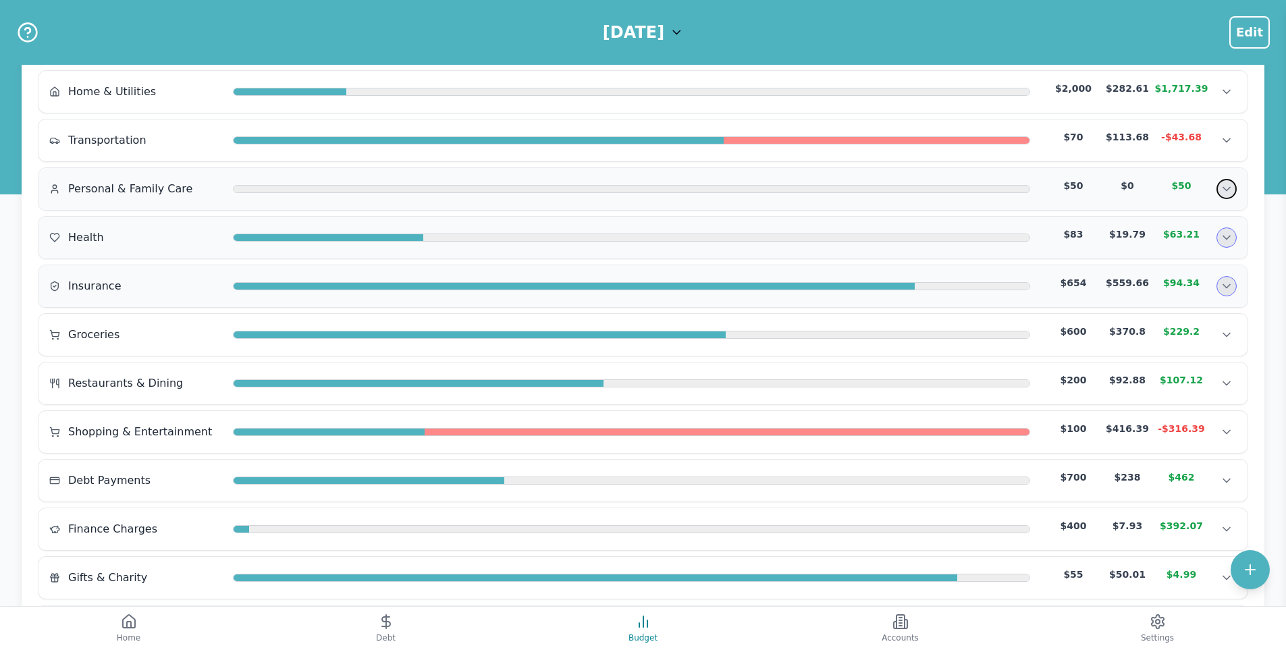
scroll to position [135, 0]
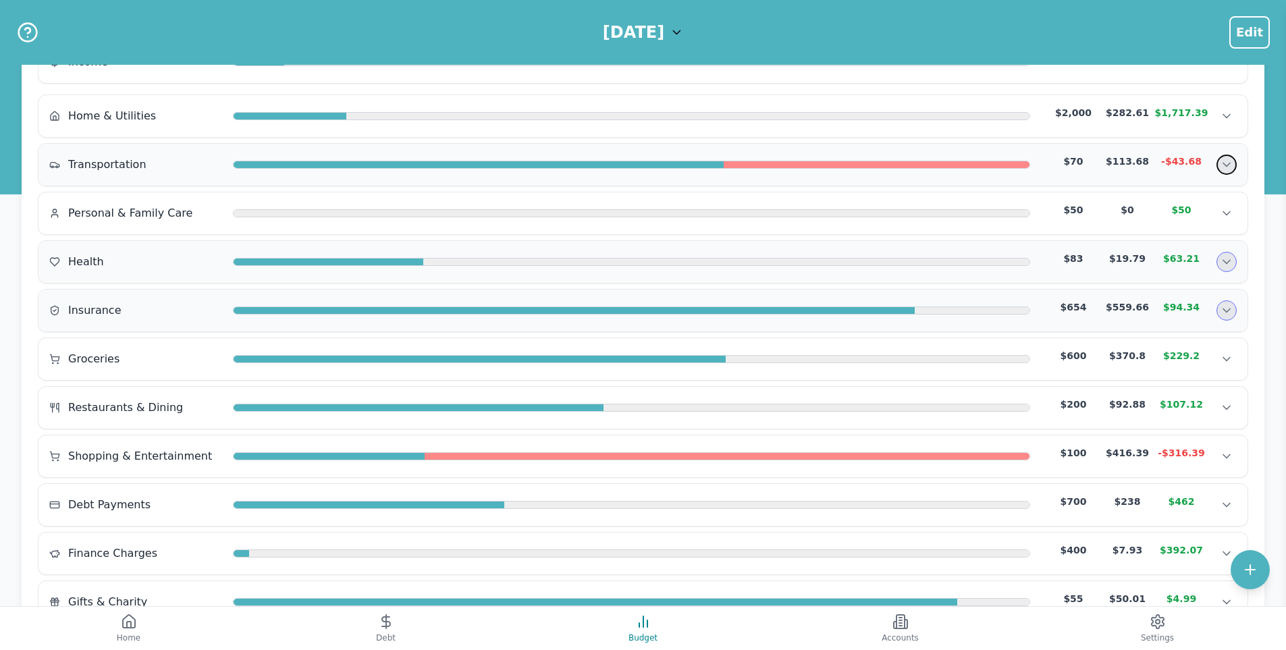
click at [1224, 158] on icon "Show transactions" at bounding box center [1227, 165] width 14 height 14
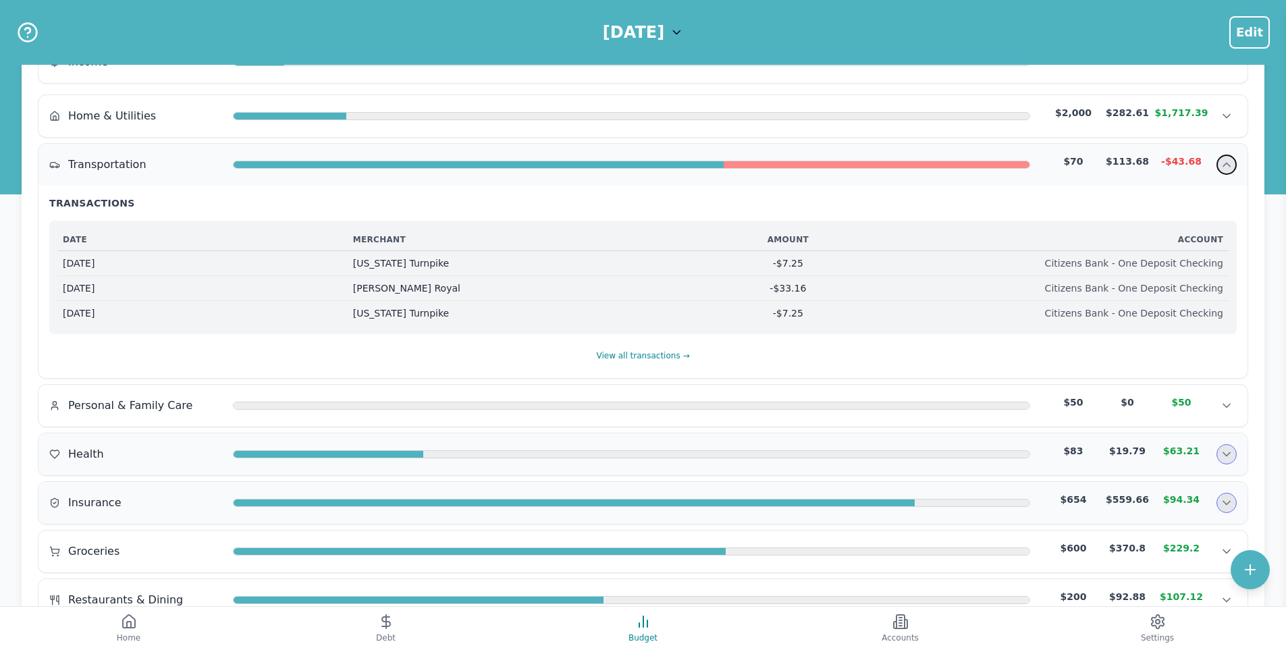
click at [1224, 158] on icon "Hide transactions" at bounding box center [1227, 165] width 14 height 14
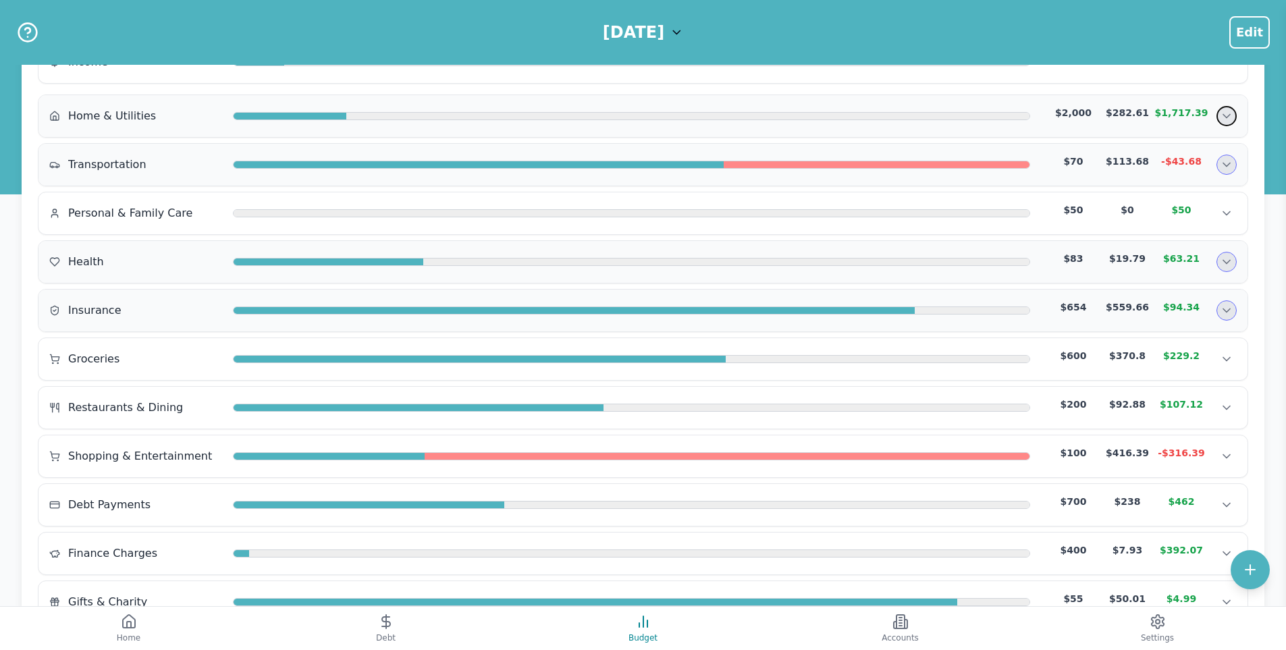
click at [1224, 118] on icon "Show transactions" at bounding box center [1227, 116] width 14 height 14
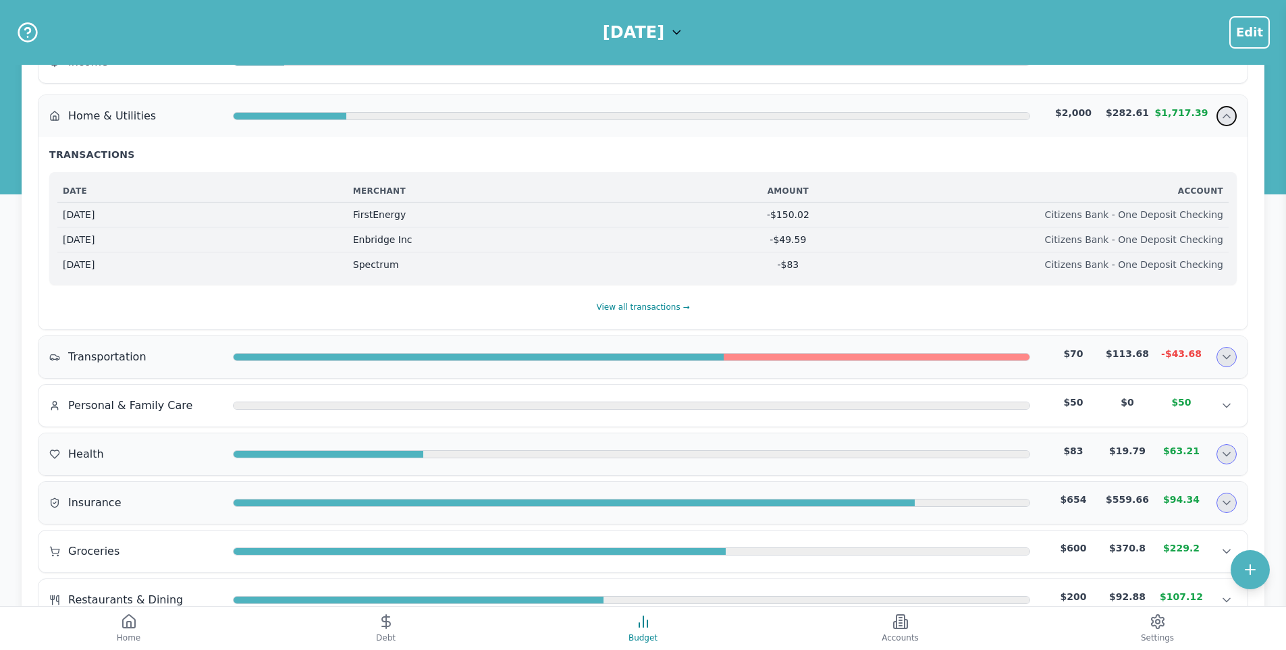
click at [1223, 120] on icon "Hide transactions" at bounding box center [1227, 116] width 14 height 14
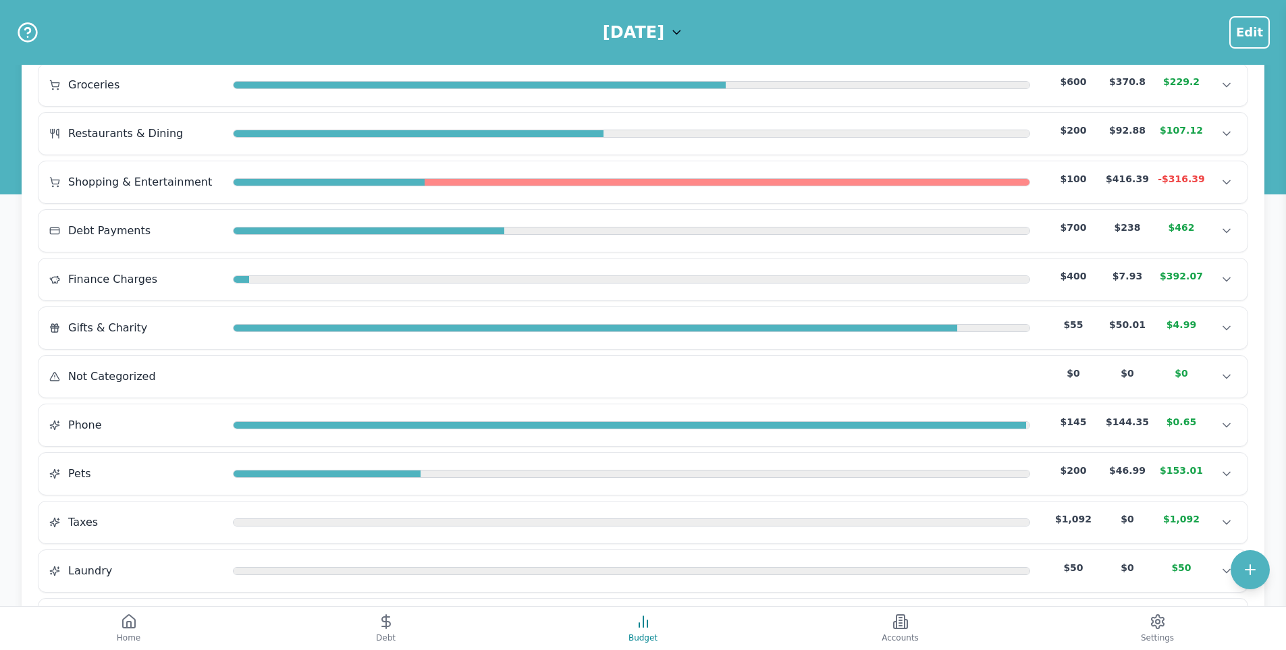
scroll to position [608, 0]
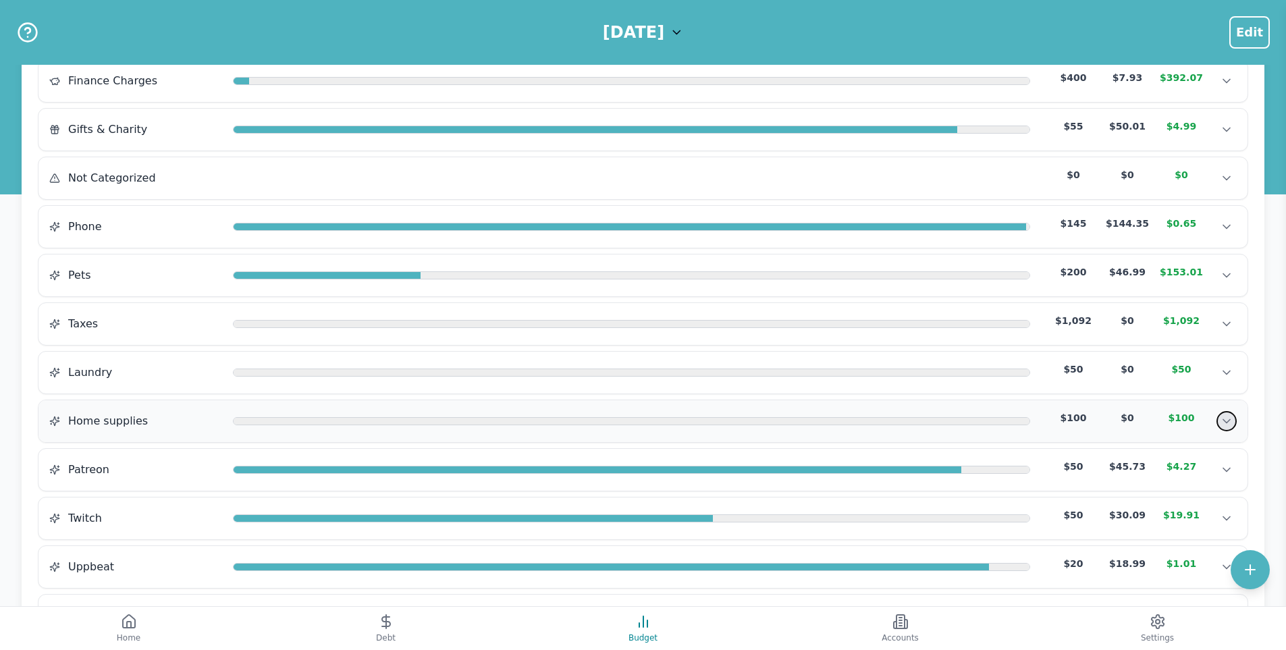
click at [1226, 413] on button "Show transactions" at bounding box center [1227, 421] width 20 height 20
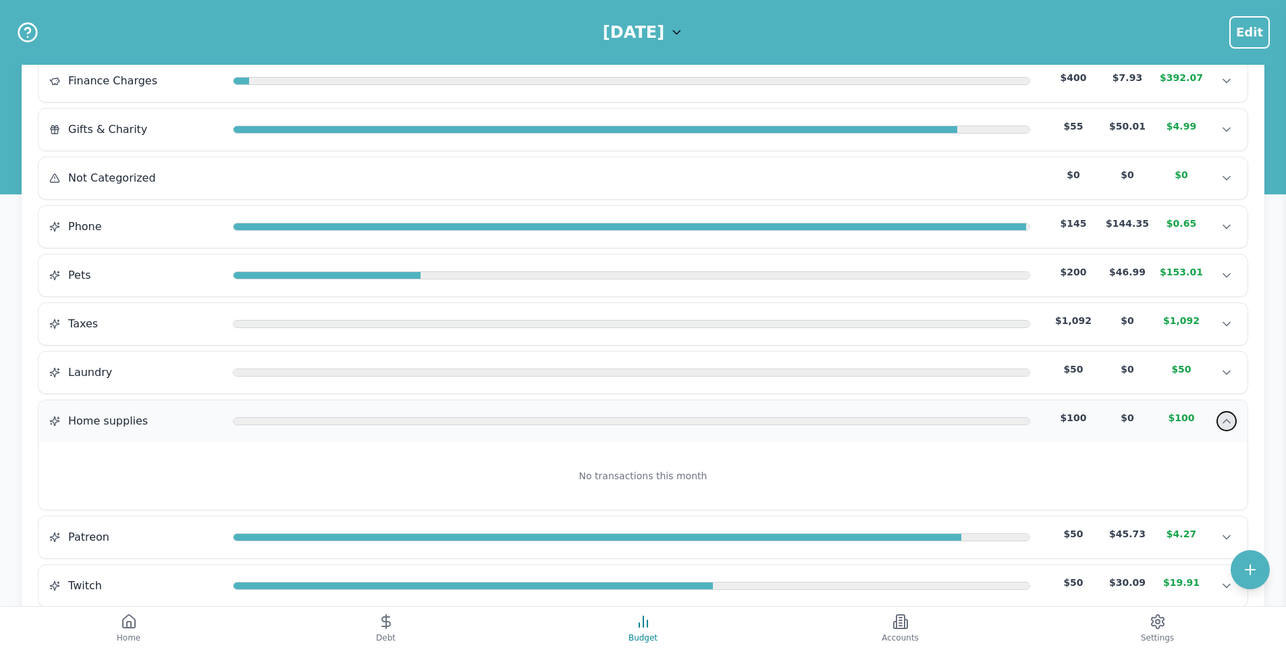
click at [1226, 413] on button "Hide transactions" at bounding box center [1227, 421] width 20 height 20
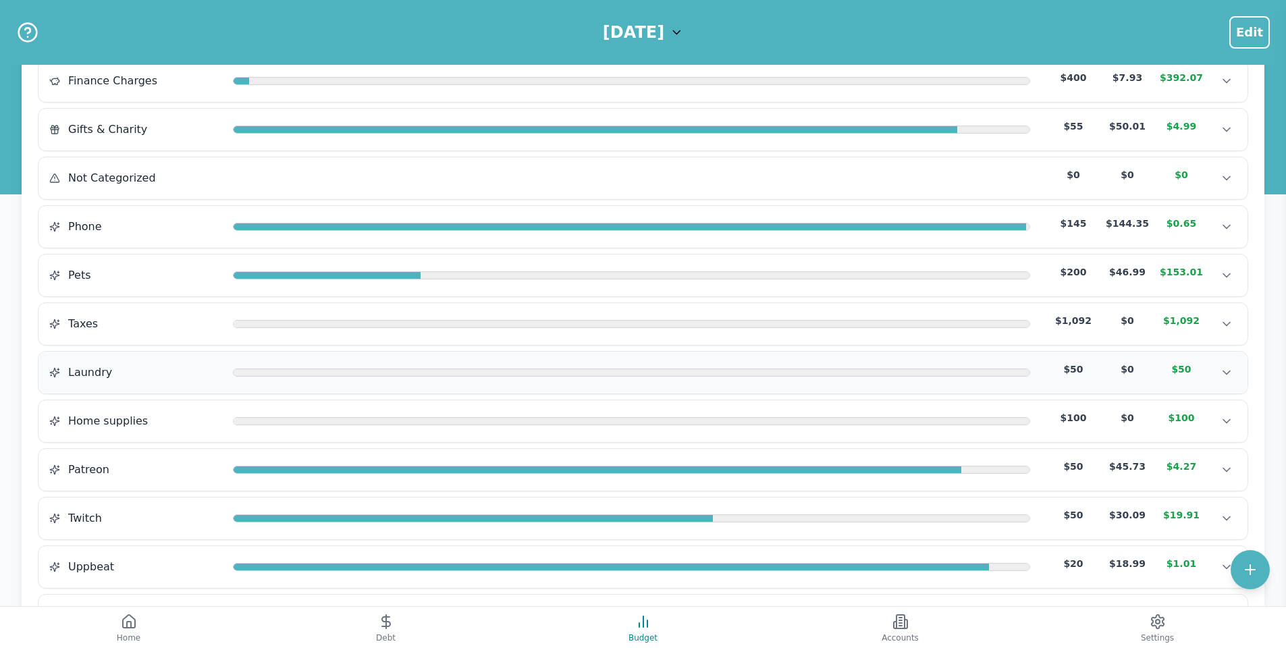
click at [1226, 387] on div "Laundry $50 $0 $50 Laundry $50 $0 $50 Laundry $50 $0 $50" at bounding box center [642, 373] width 1209 height 42
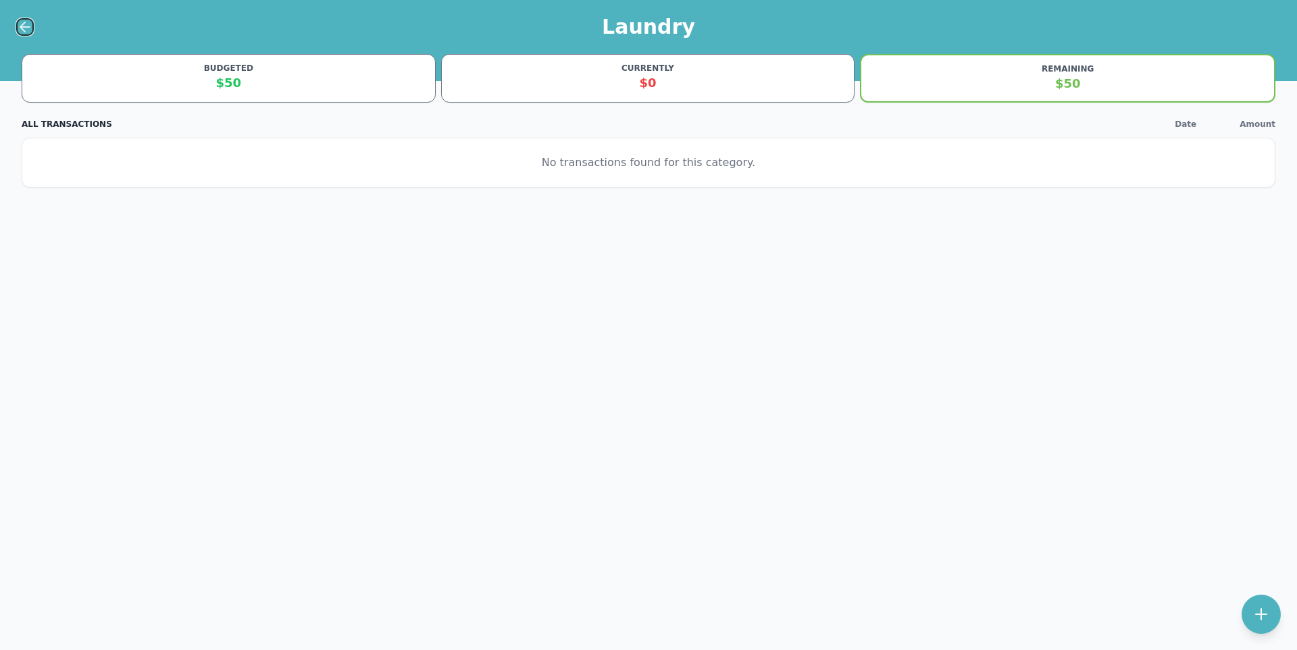
click at [28, 20] on icon at bounding box center [25, 27] width 16 height 16
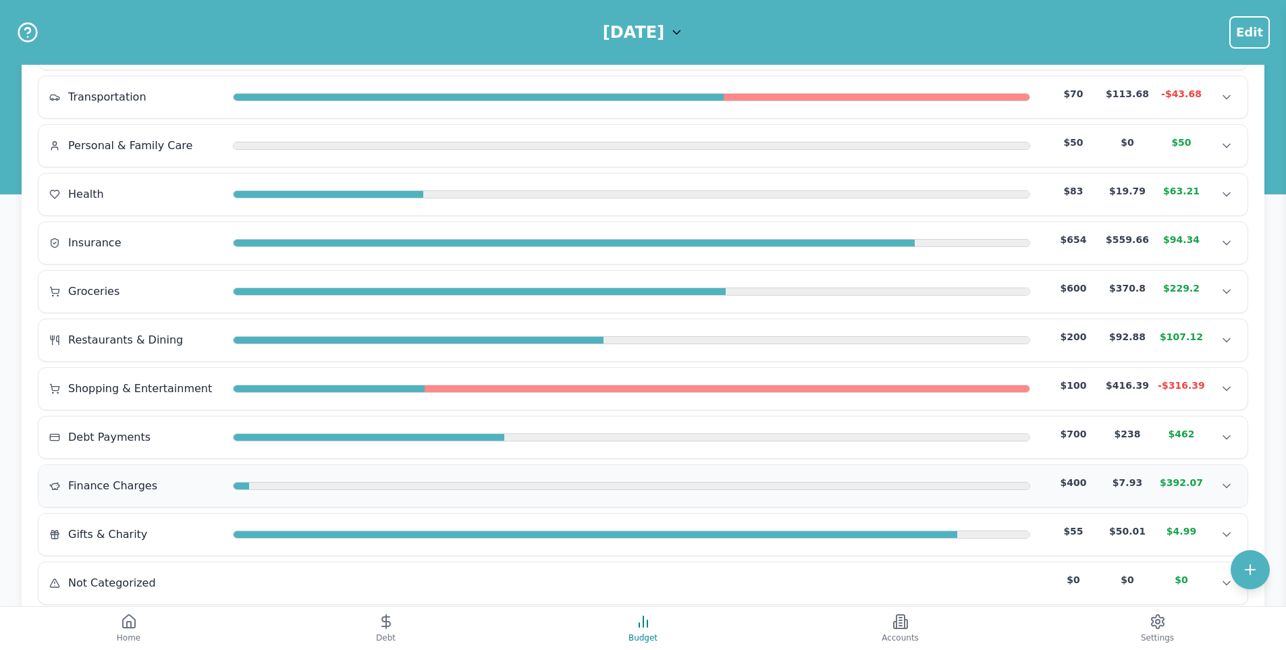
scroll to position [473, 0]
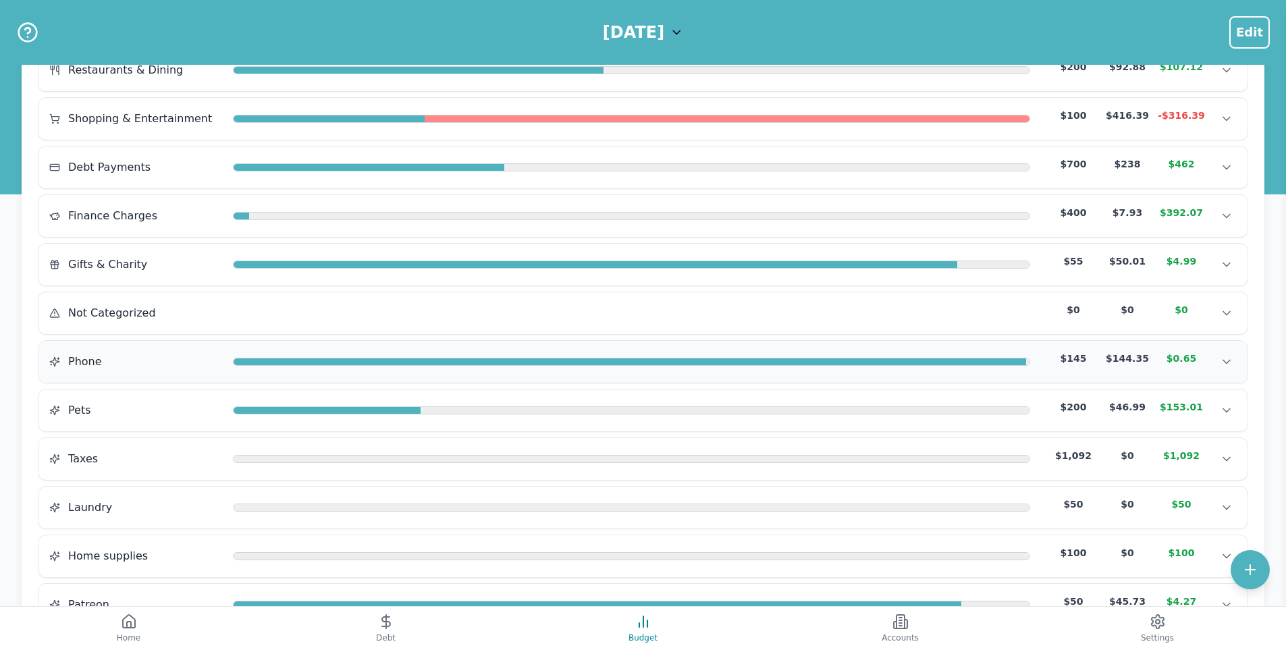
click at [1229, 351] on div "Phone $145 $144.35 $0.65 Phone $145 $144.35 $0.65 Phone $145 $144.35 $0.65" at bounding box center [642, 362] width 1209 height 42
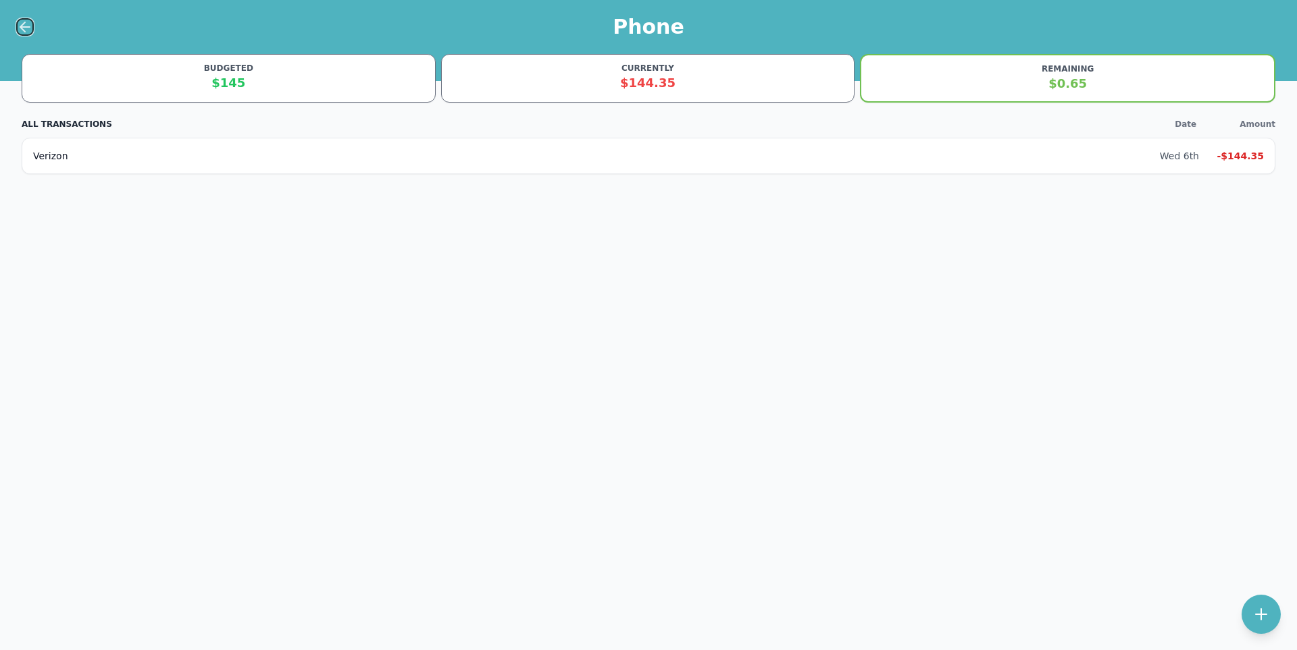
click at [30, 35] on button at bounding box center [25, 27] width 18 height 18
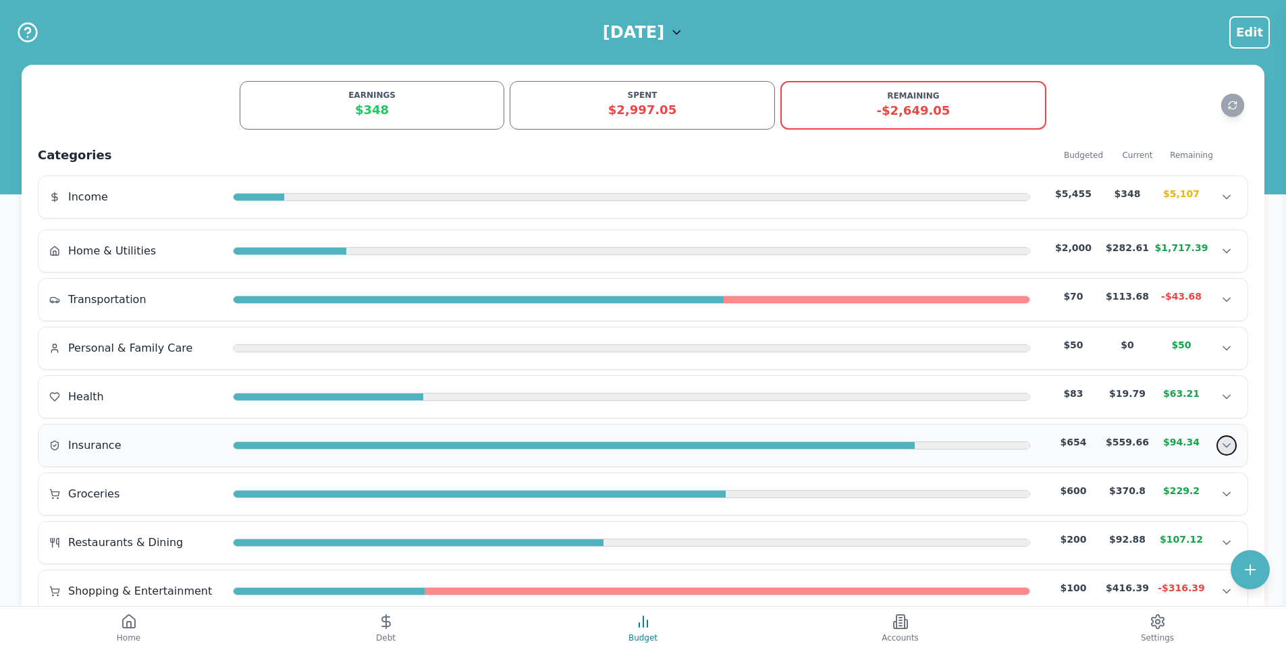
click at [1234, 452] on button "Show transactions" at bounding box center [1227, 446] width 20 height 20
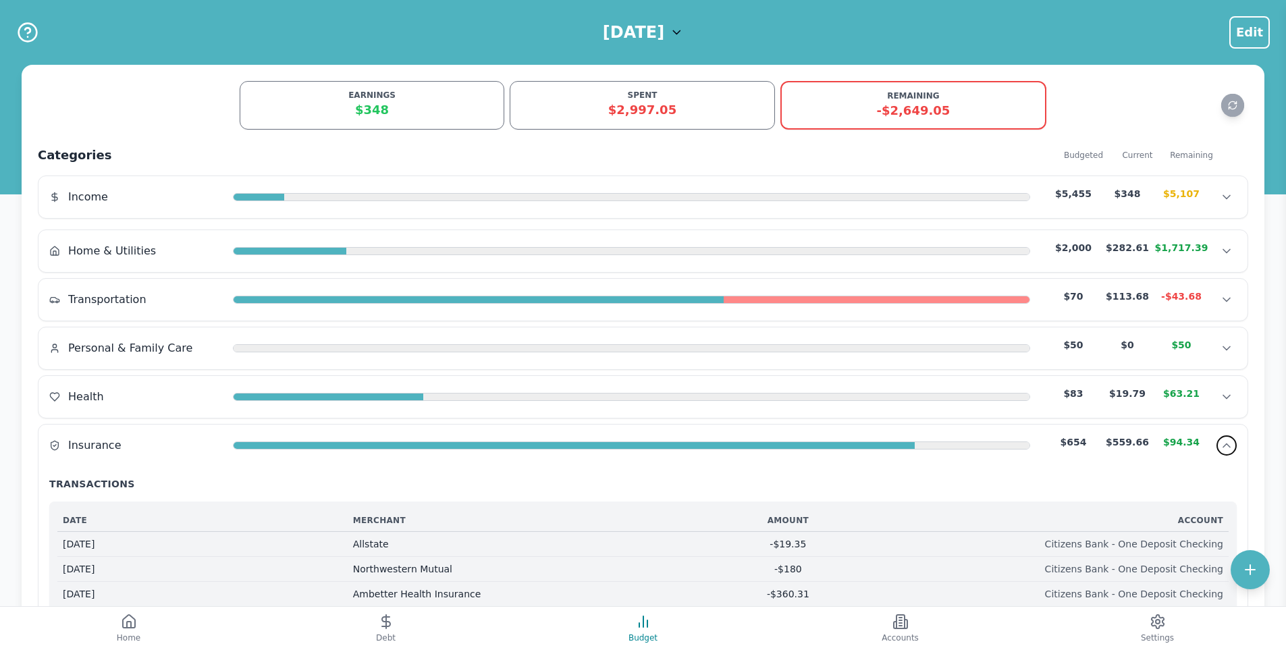
scroll to position [203, 0]
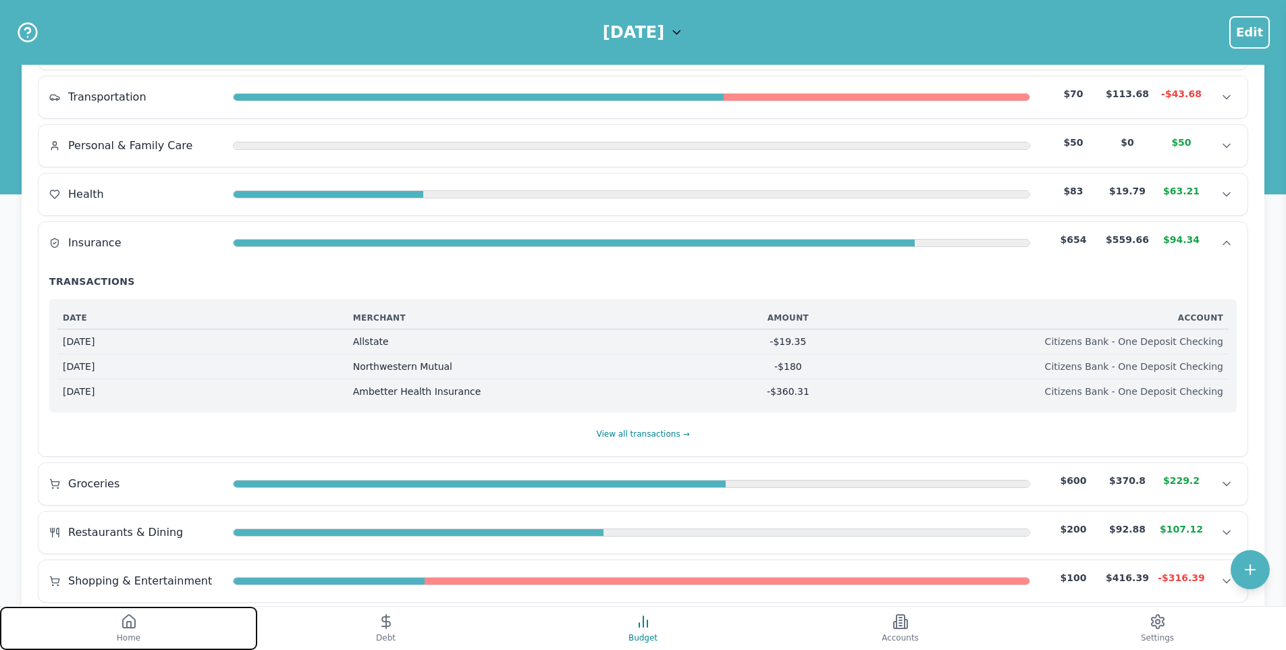
click at [115, 624] on button "Home" at bounding box center [128, 628] width 257 height 43
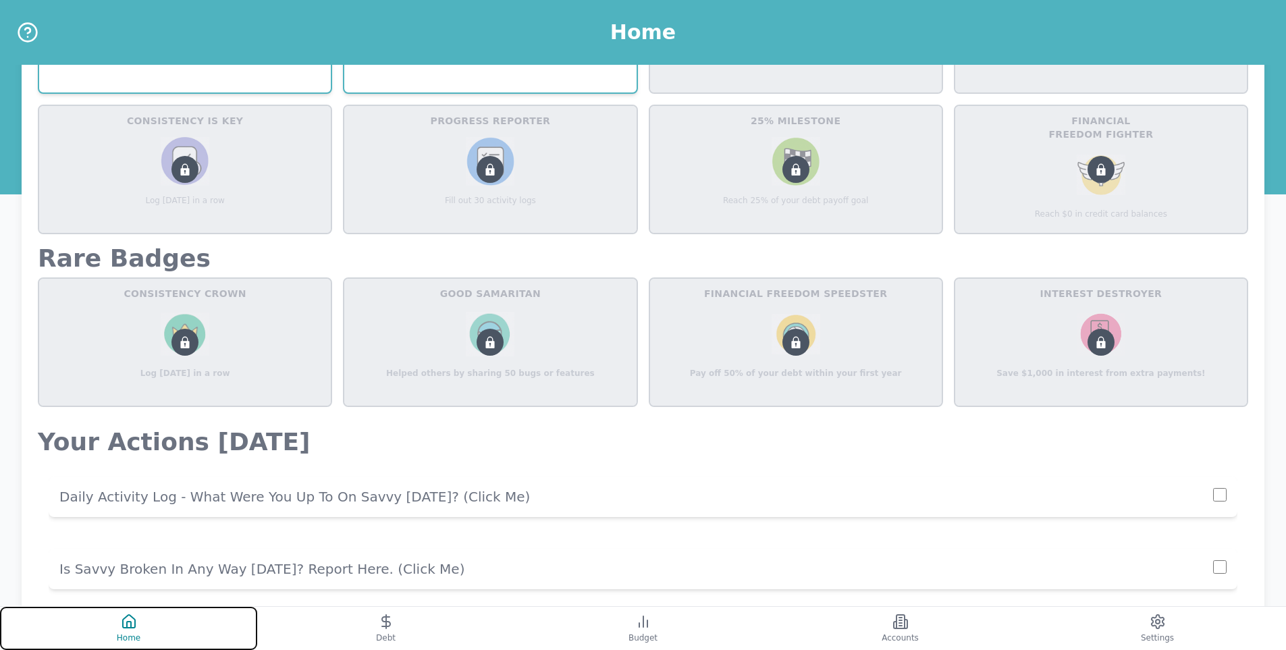
scroll to position [633, 0]
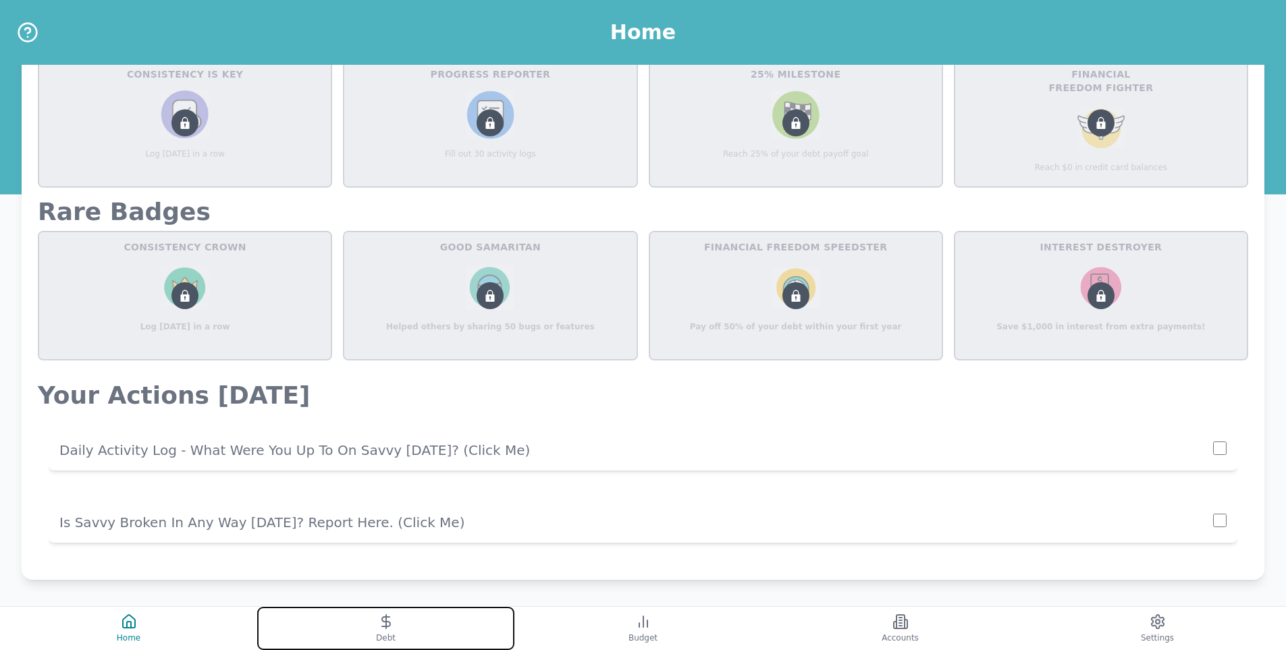
click at [405, 627] on button "Debt" at bounding box center [385, 628] width 257 height 43
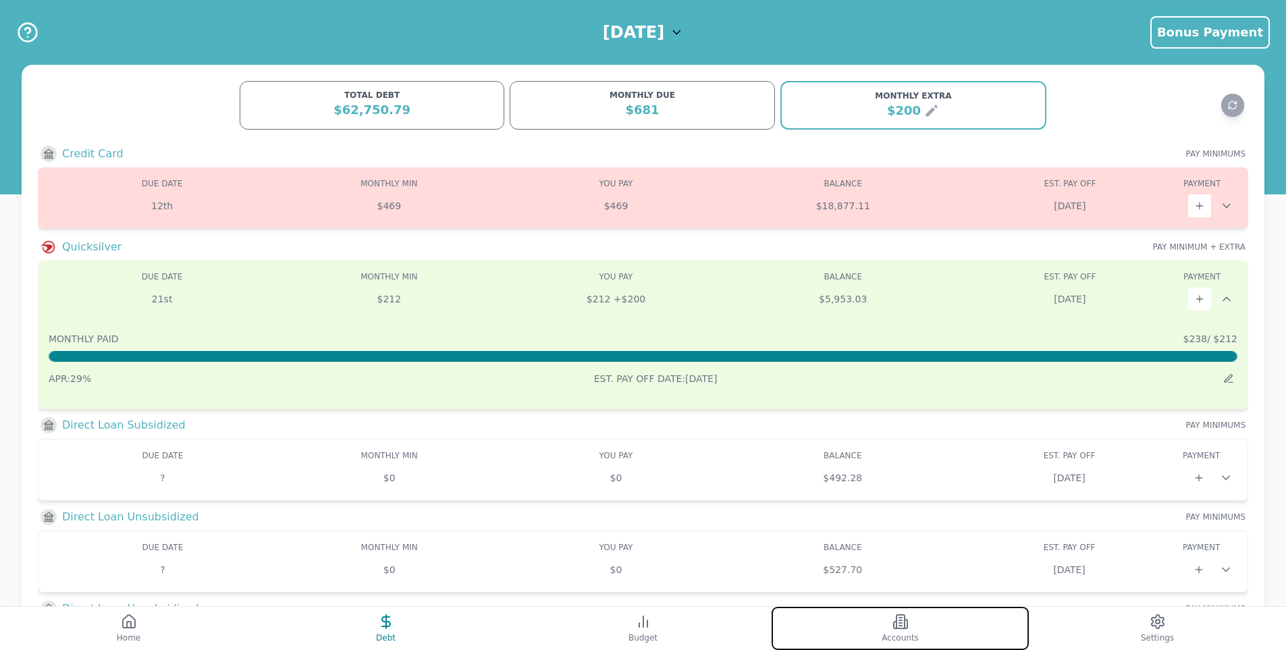
click at [874, 628] on button "Accounts" at bounding box center [900, 628] width 257 height 43
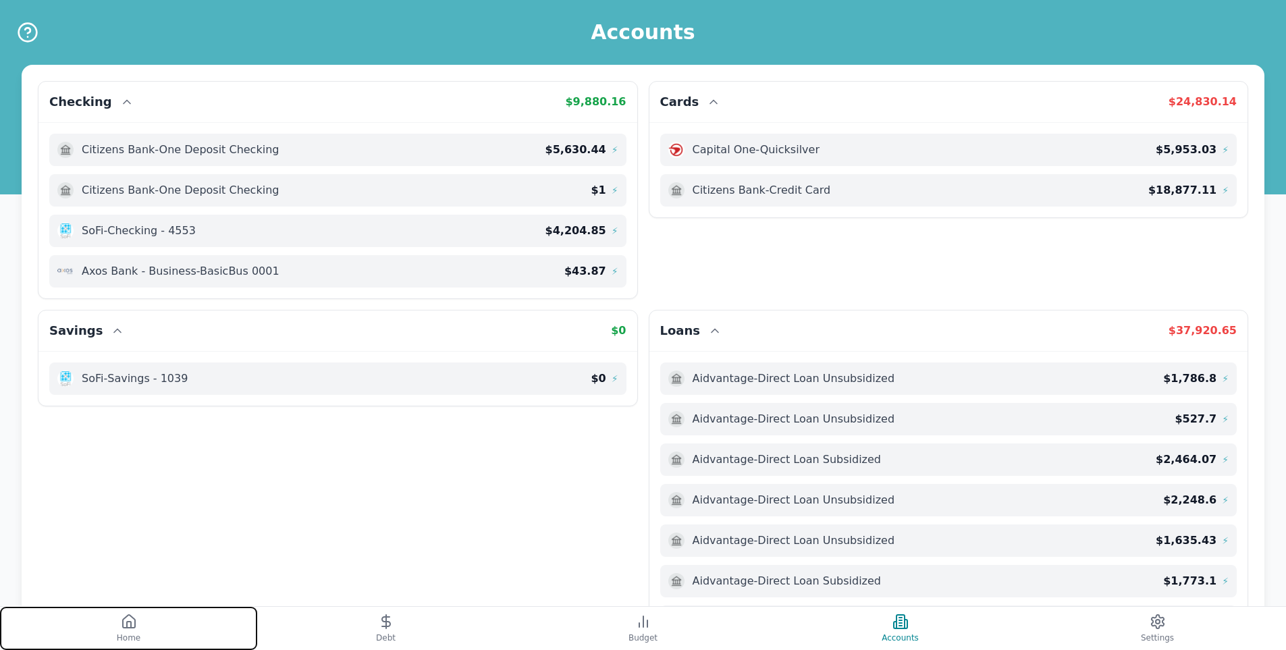
click at [165, 630] on button "Home" at bounding box center [128, 628] width 257 height 43
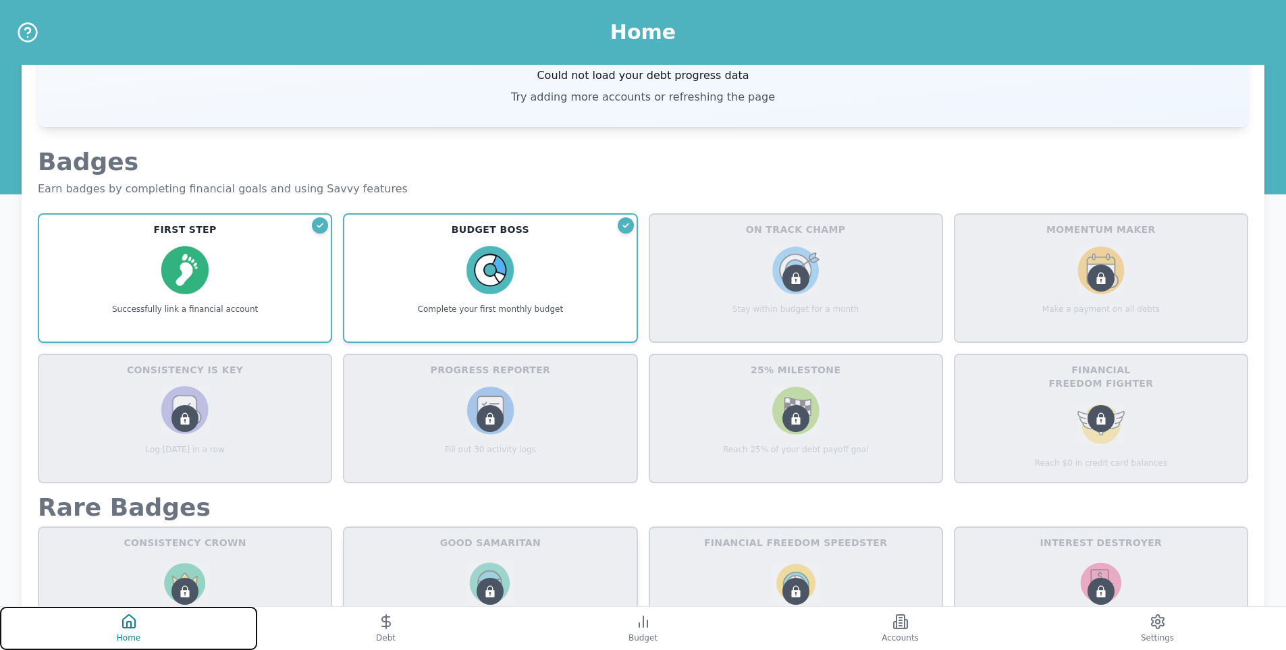
scroll to position [633, 0]
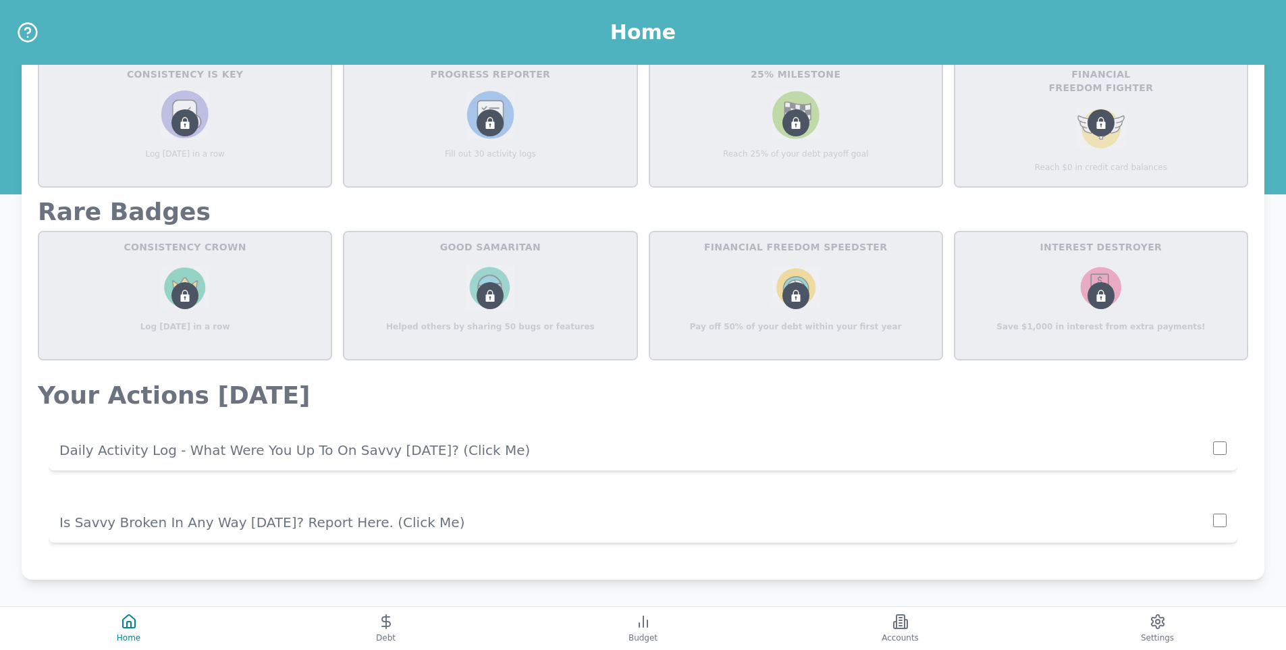
click at [369, 463] on div "Daily Activity Log - What Were You Up To On Savvy [DATE]? (click me)" at bounding box center [643, 450] width 1189 height 41
click at [398, 450] on p "Daily Activity Log - What Were You Up To On Savvy [DATE]? (click me)" at bounding box center [636, 450] width 1154 height 19
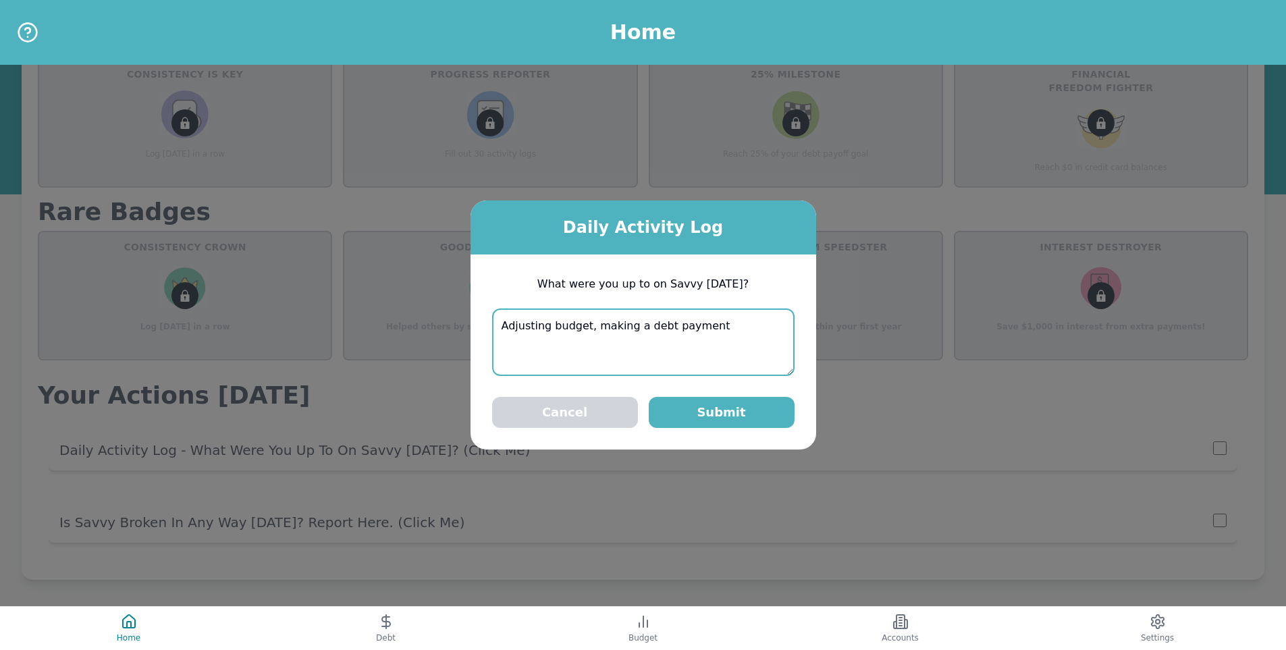
click at [583, 331] on textarea "Adjusting budget, making a debt payment" at bounding box center [643, 343] width 303 height 68
type textarea "Adjusting budget amounts, making a debt payment"
click at [729, 413] on button "Submit" at bounding box center [722, 412] width 146 height 31
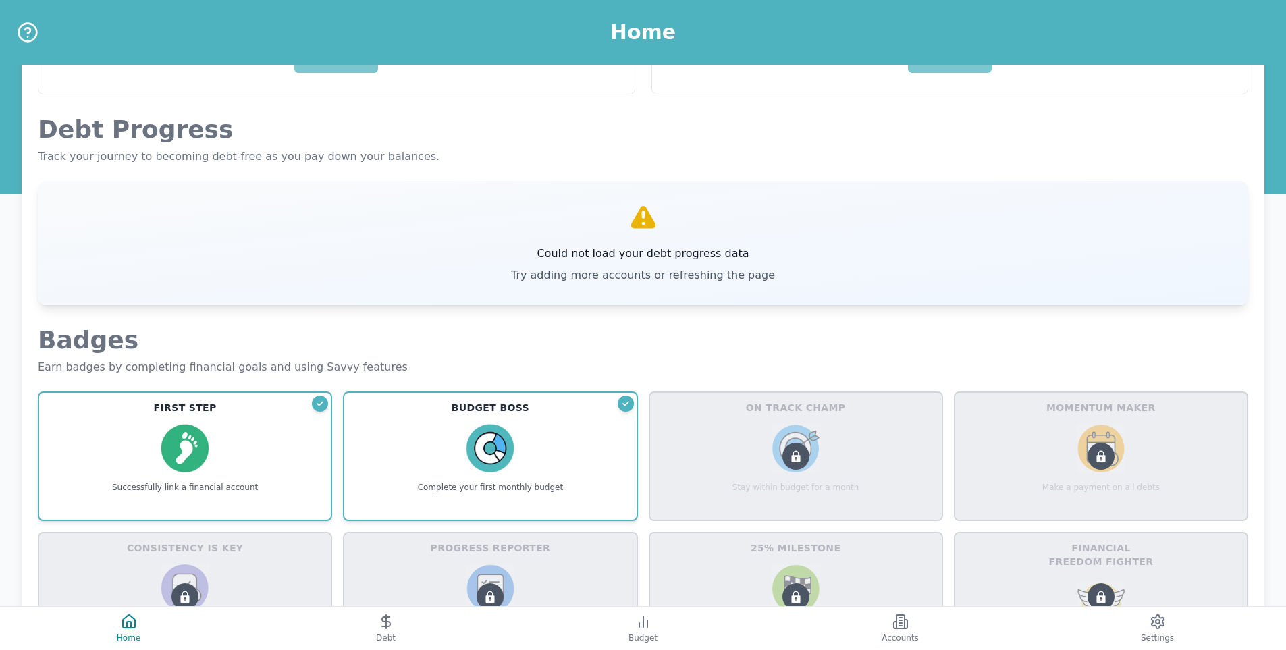
scroll to position [156, 0]
